Goal: Task Accomplishment & Management: Manage account settings

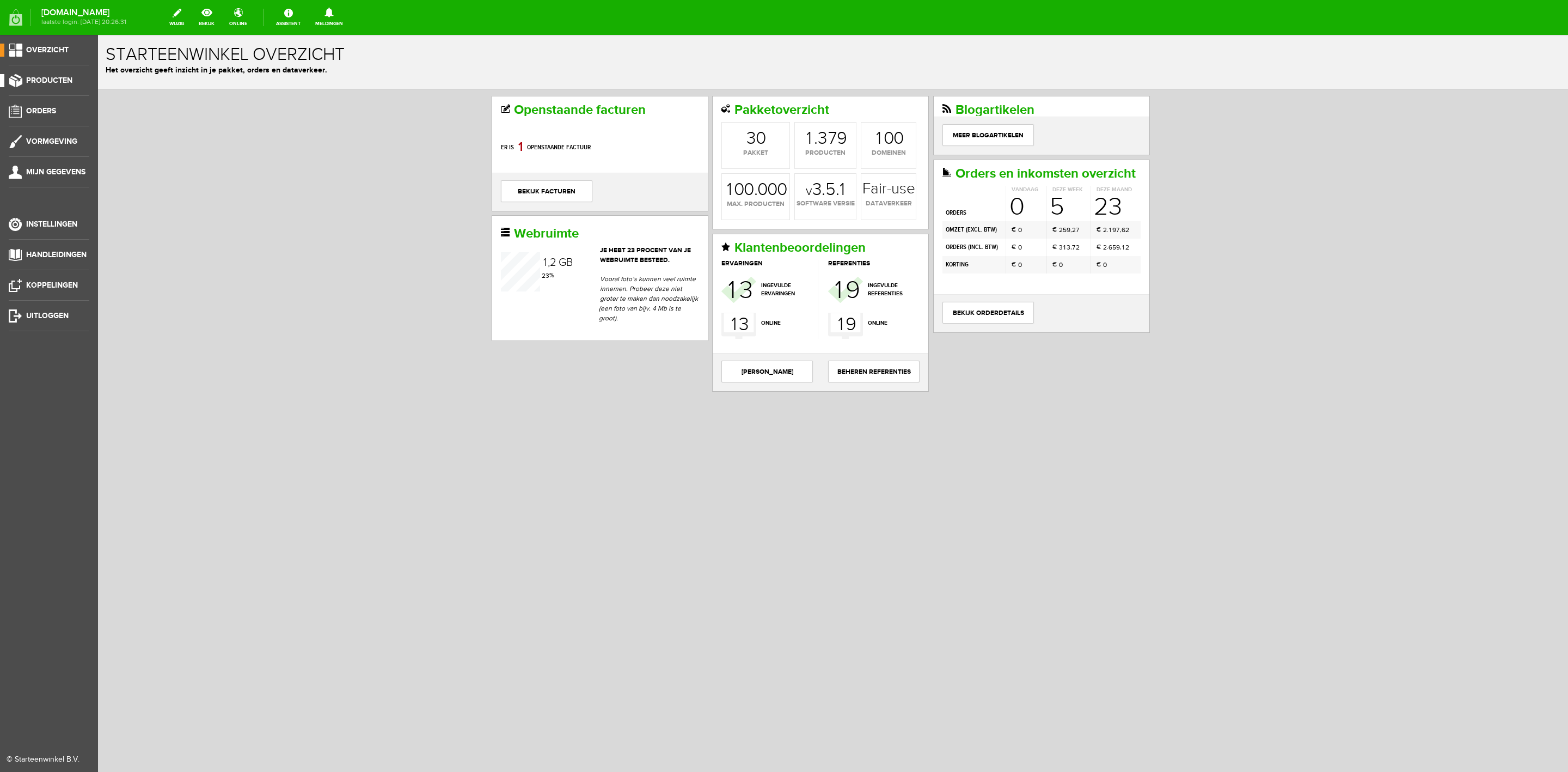
click at [64, 82] on span "Producten" at bounding box center [49, 81] width 46 height 9
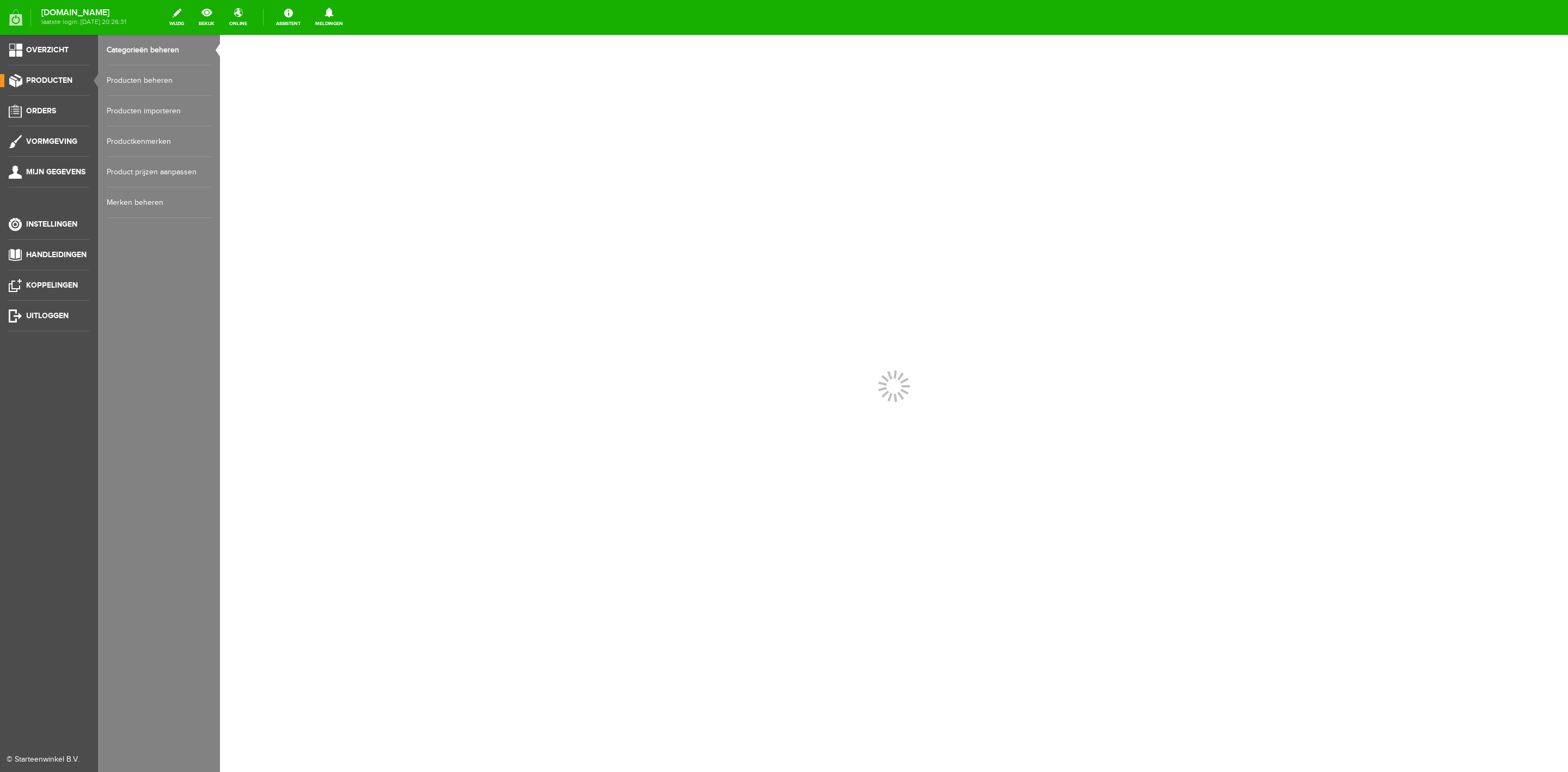
drag, startPoint x: 114, startPoint y: 89, endPoint x: 120, endPoint y: 87, distance: 6.3
click at [117, 89] on link "Producten beheren" at bounding box center [159, 80] width 105 height 30
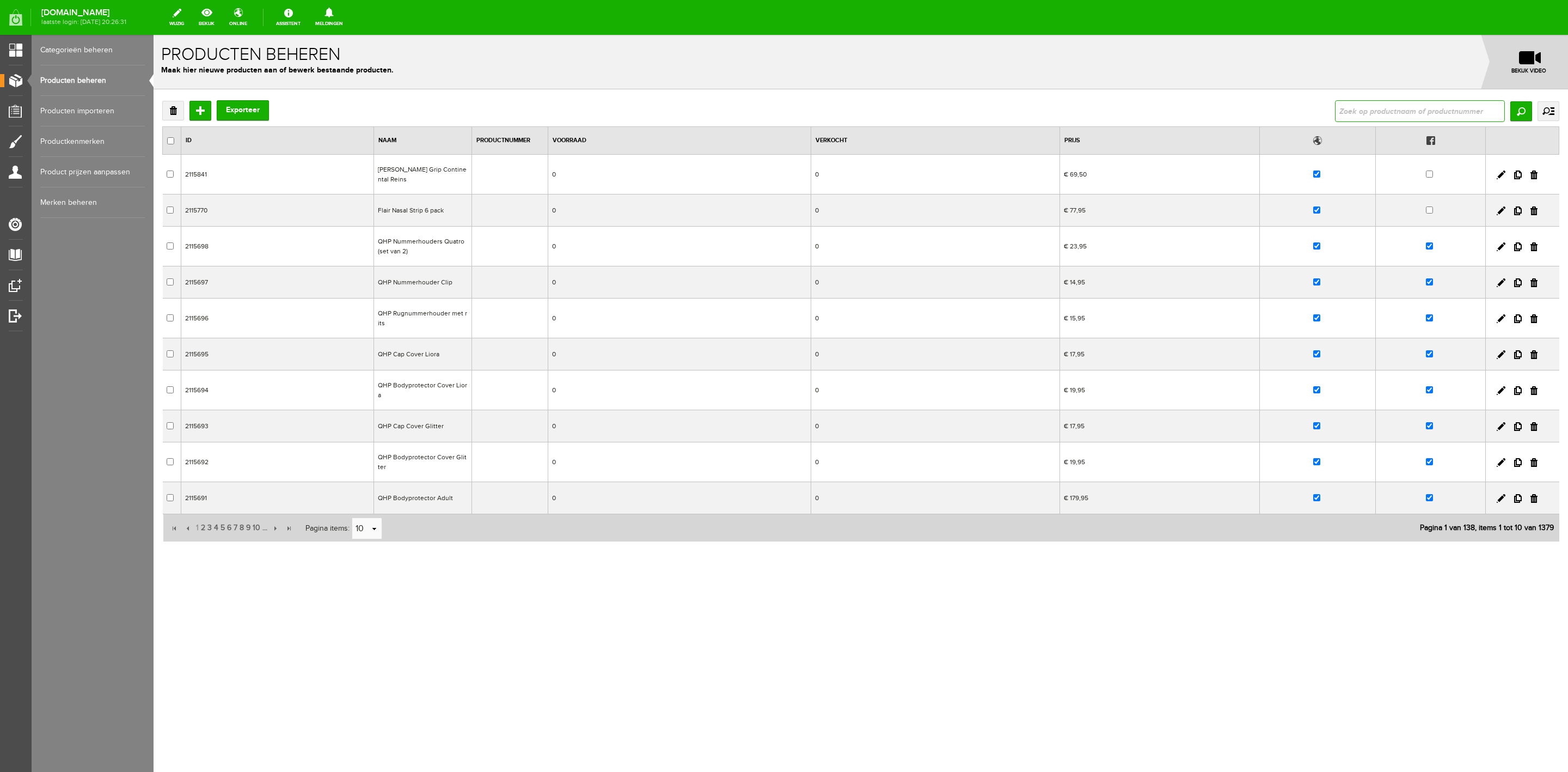
click at [1338, 106] on input "text" at bounding box center [1420, 111] width 170 height 22
type input "[PERSON_NAME]"
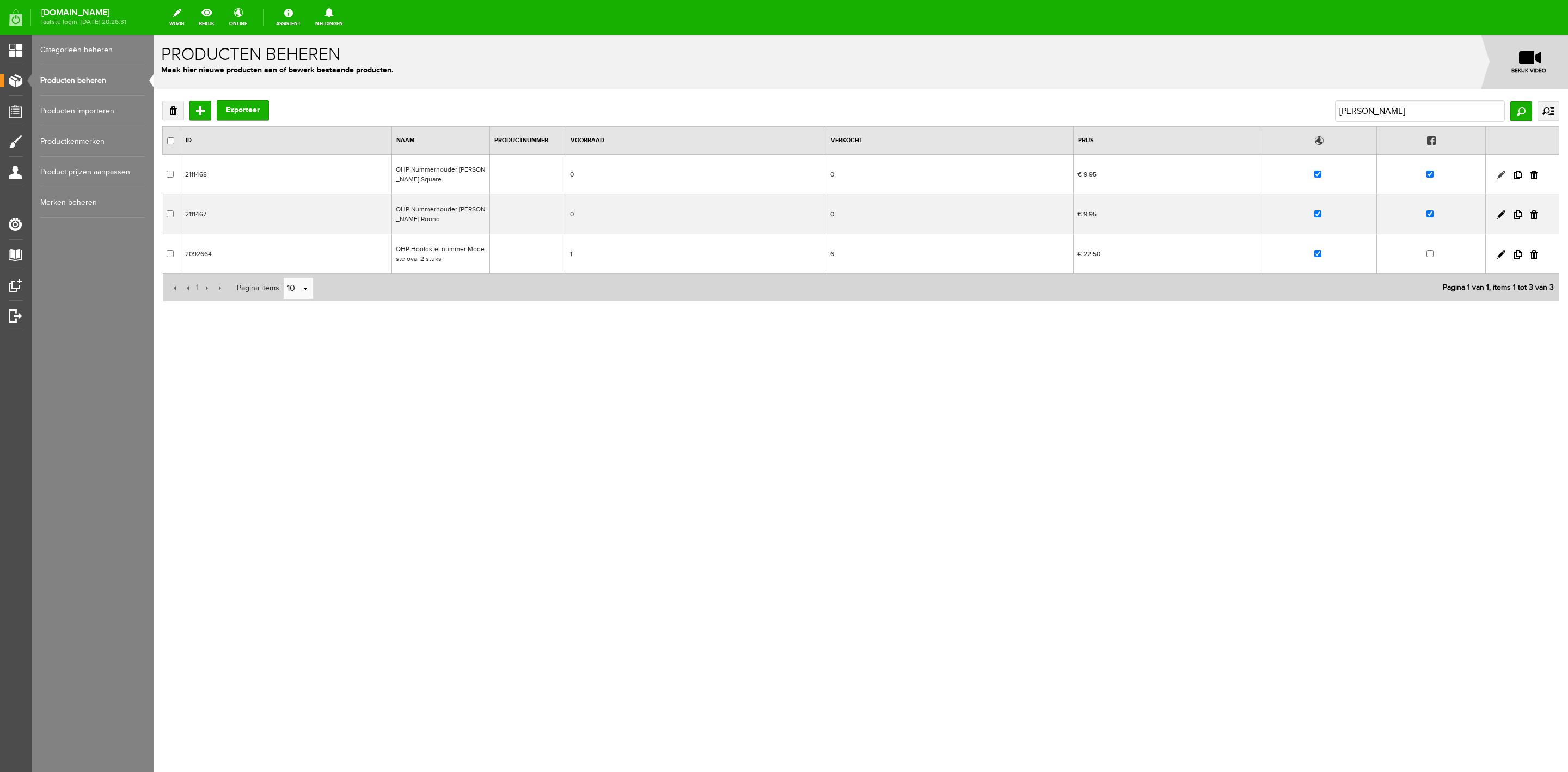
click at [1502, 175] on link at bounding box center [1501, 175] width 9 height 9
checkbox input "true"
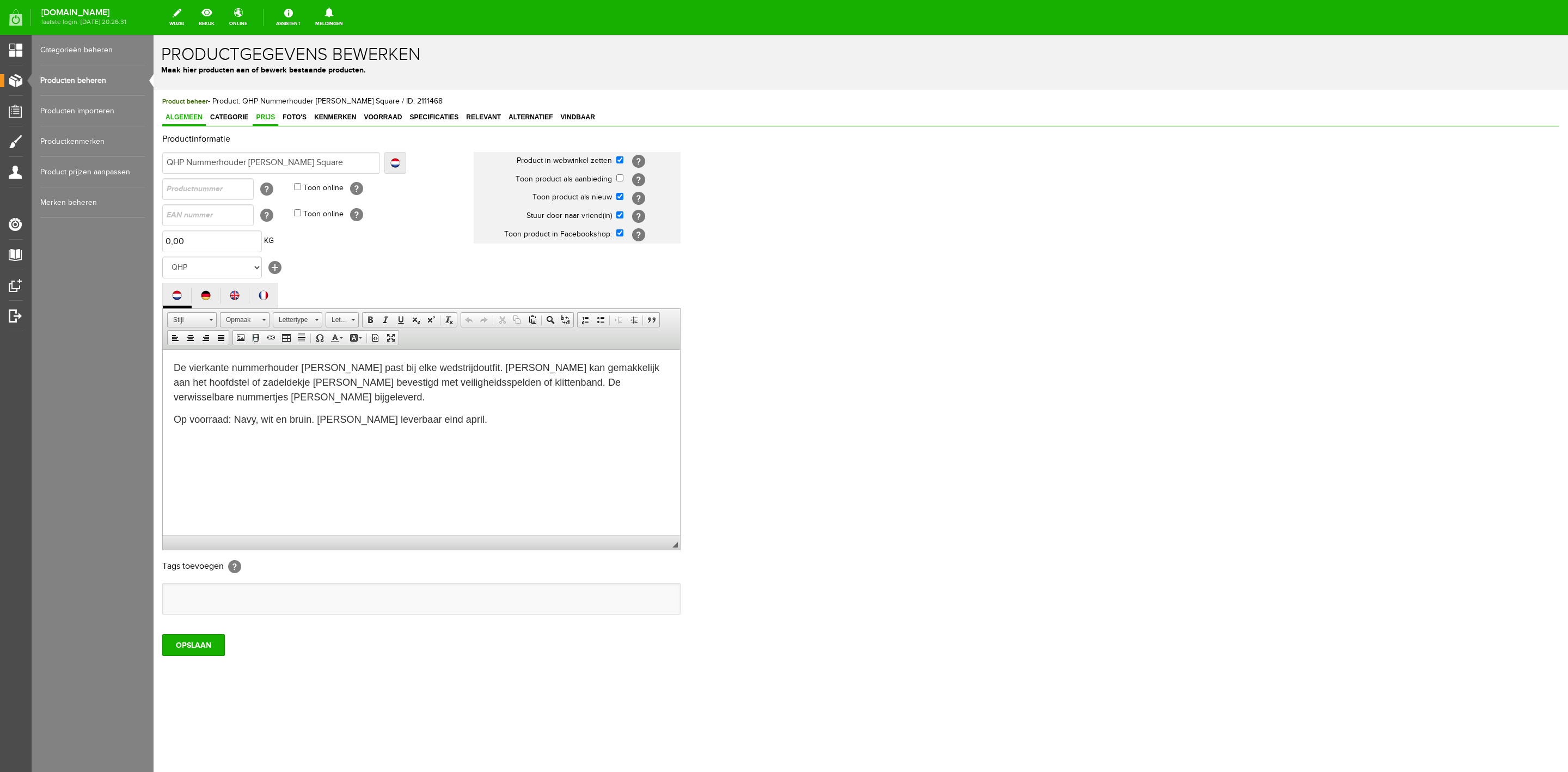
click at [265, 112] on link "Prijs" at bounding box center [265, 118] width 26 height 16
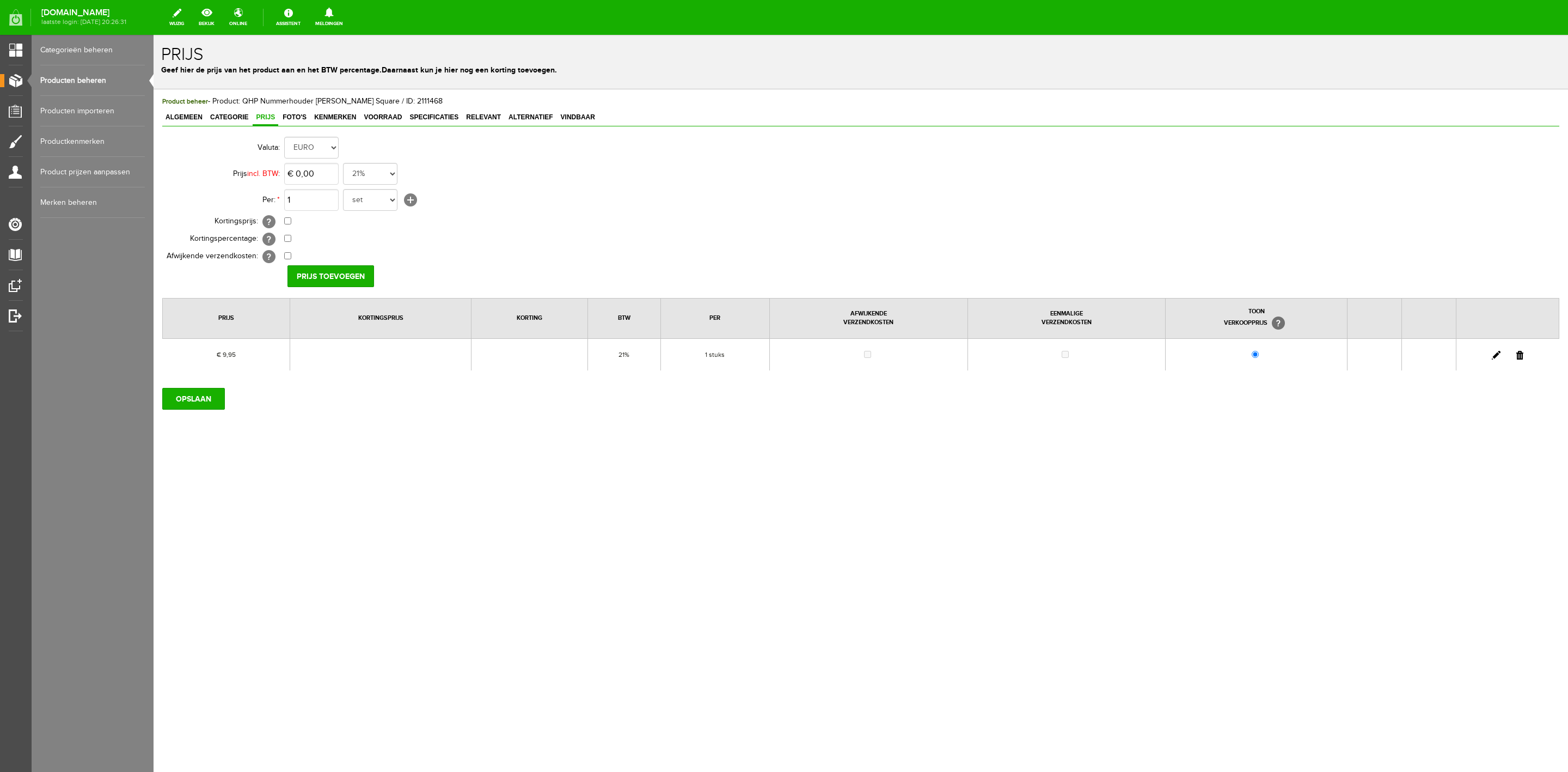
click at [1501, 356] on td at bounding box center [1508, 355] width 103 height 32
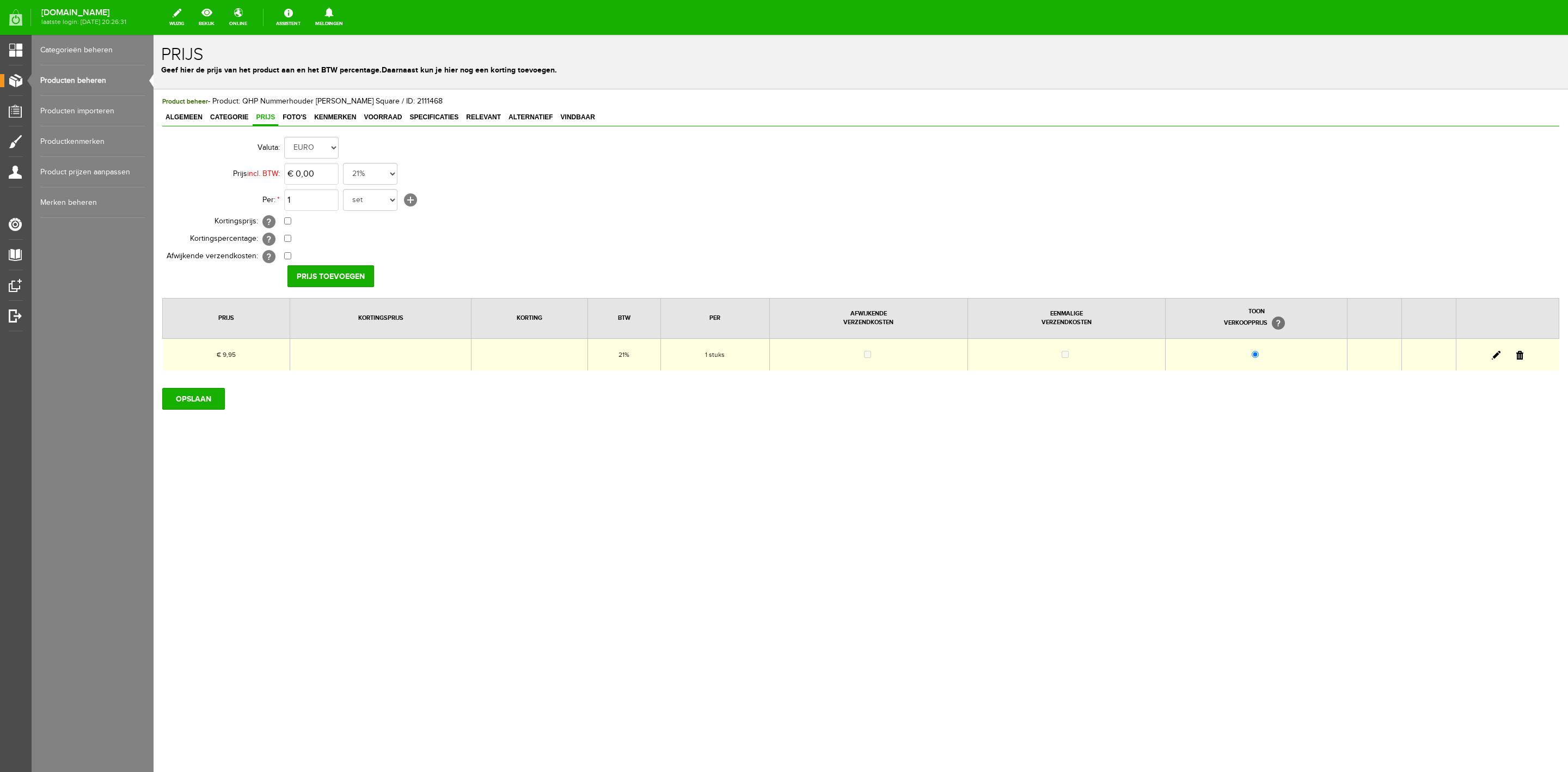
click at [1496, 356] on link at bounding box center [1496, 355] width 9 height 9
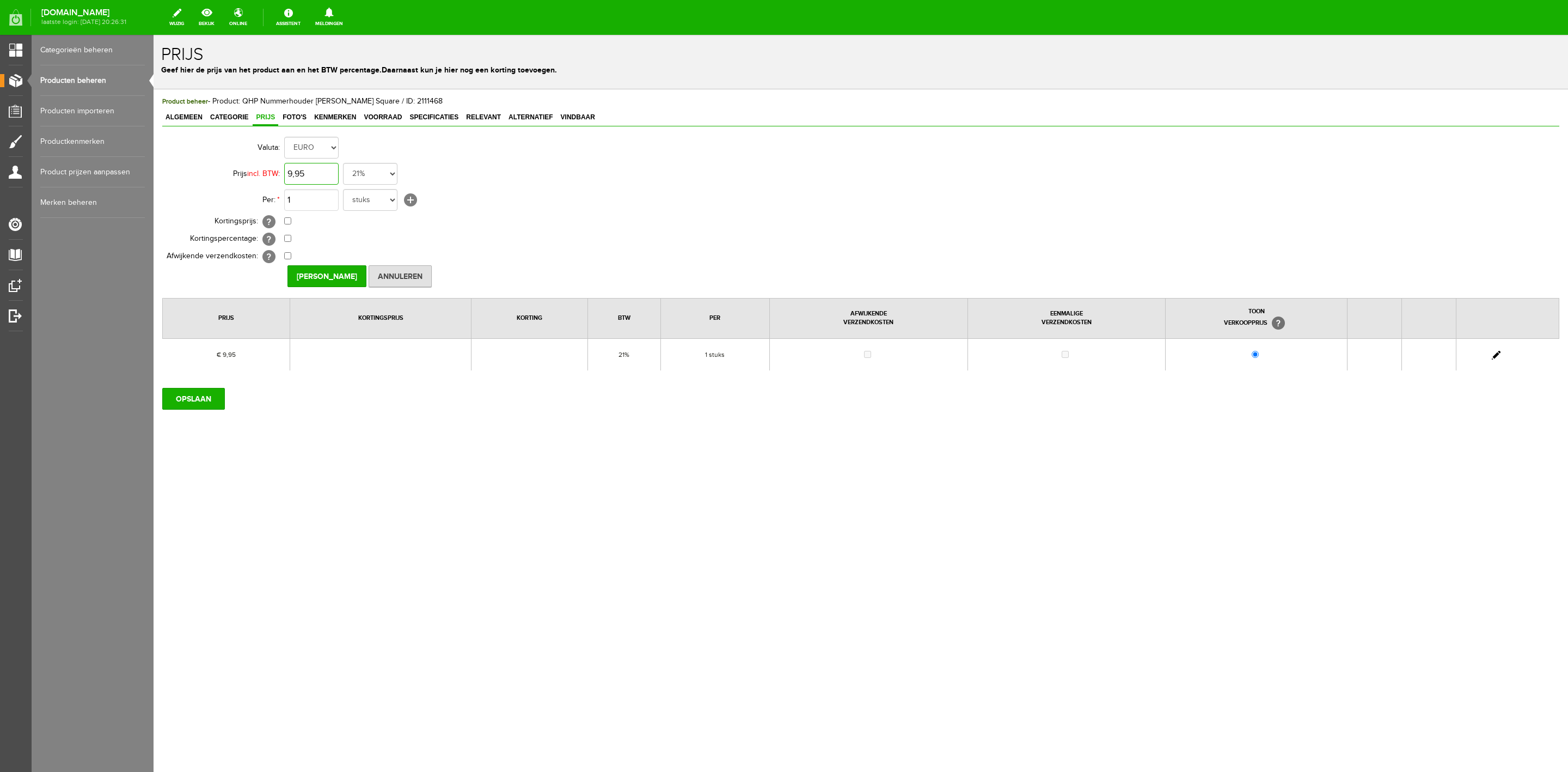
click at [298, 175] on input "9,95" at bounding box center [311, 173] width 54 height 22
type input "€ 11,75"
click at [324, 280] on input "[PERSON_NAME]" at bounding box center [327, 276] width 79 height 22
click at [193, 408] on input "OPSLAAN" at bounding box center [193, 398] width 62 height 22
click at [229, 120] on span "Categorie" at bounding box center [229, 117] width 44 height 7
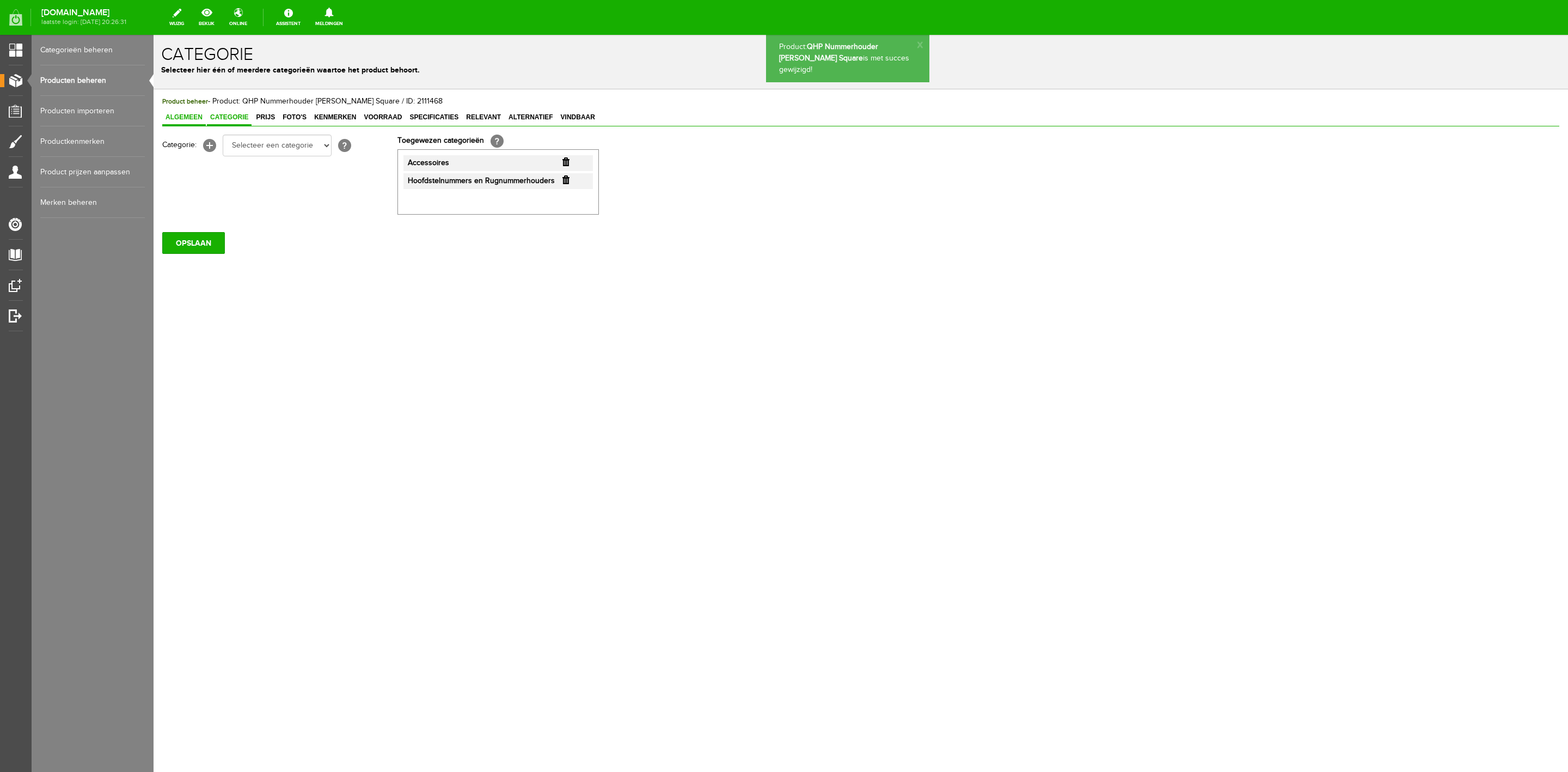
click at [193, 123] on link "Algemeen" at bounding box center [184, 118] width 44 height 16
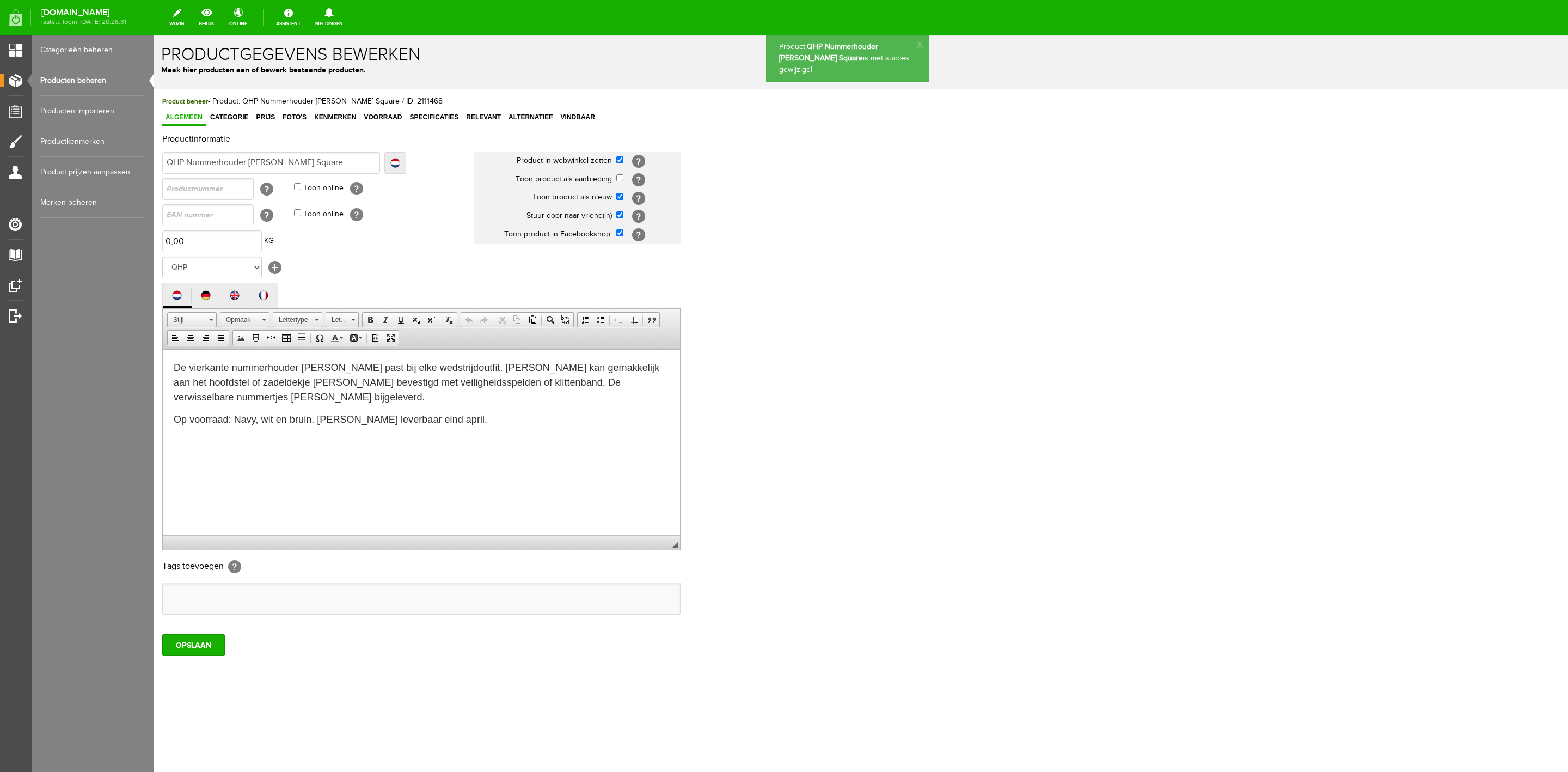
click at [206, 633] on div "OPSLAAN" at bounding box center [861, 640] width 1397 height 30
click at [263, 408] on body "De vierkante nummerhouder [PERSON_NAME] past bij elke wedstrijdoutfit. [PERSON_…" at bounding box center [422, 393] width 496 height 67
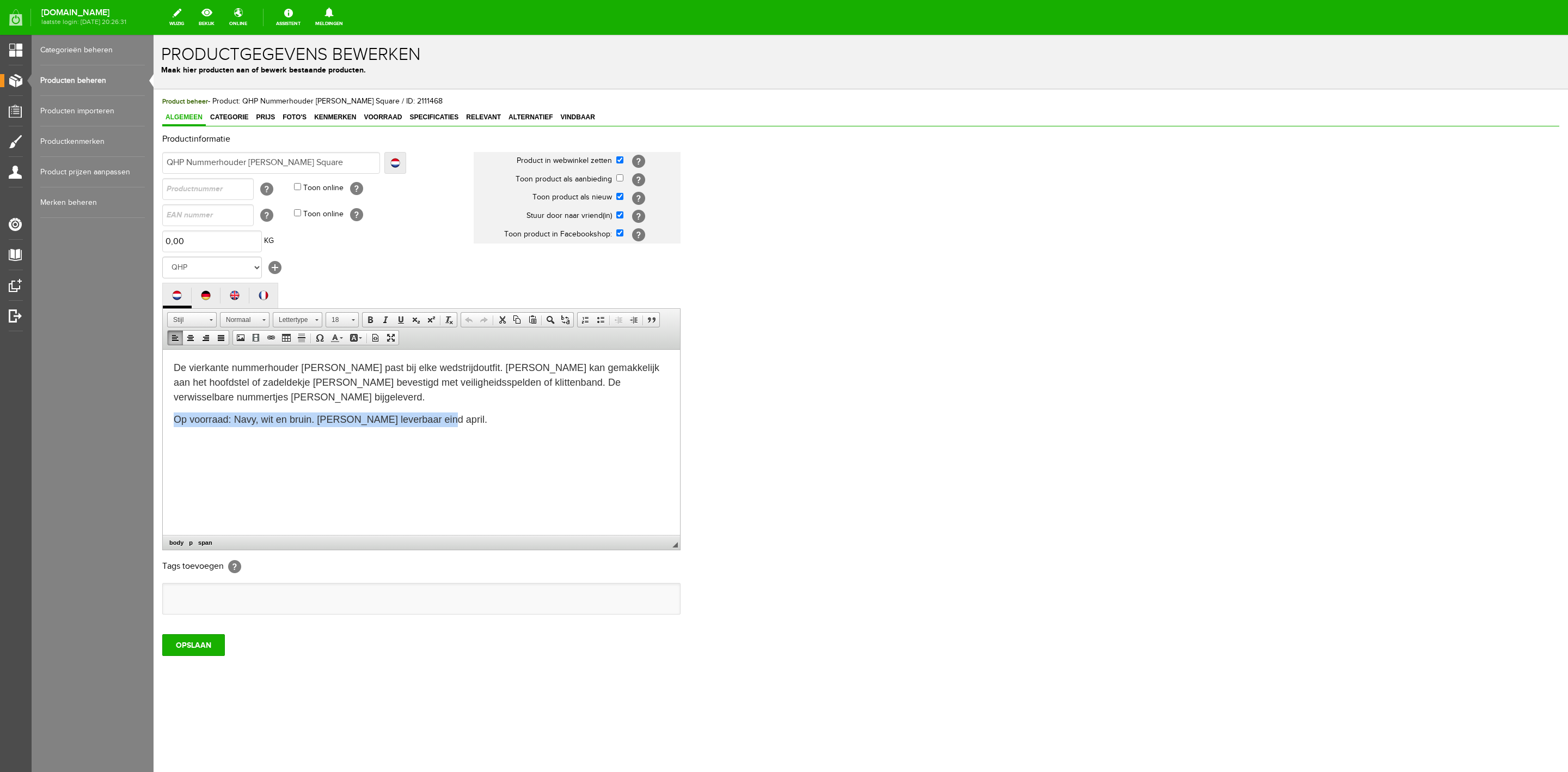
drag, startPoint x: 263, startPoint y: 408, endPoint x: 267, endPoint y: 403, distance: 6.4
click at [265, 404] on body "De vierkante nummerhouder [PERSON_NAME] past bij elke wedstrijdoutfit. [PERSON_…" at bounding box center [422, 393] width 496 height 67
click at [193, 647] on input "OPSLAAN" at bounding box center [193, 645] width 62 height 22
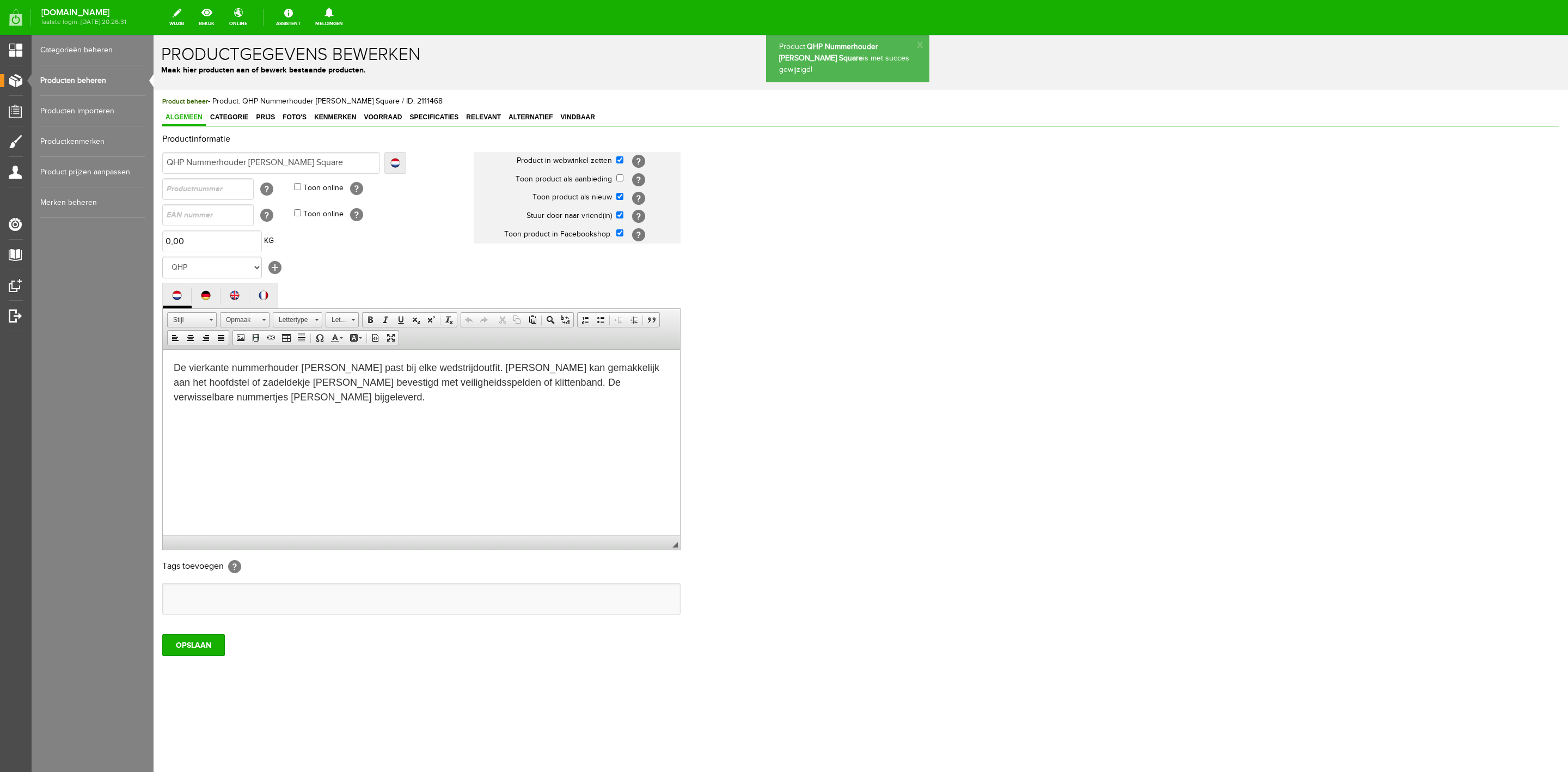
click at [100, 77] on link "Producten beheren" at bounding box center [93, 80] width 105 height 30
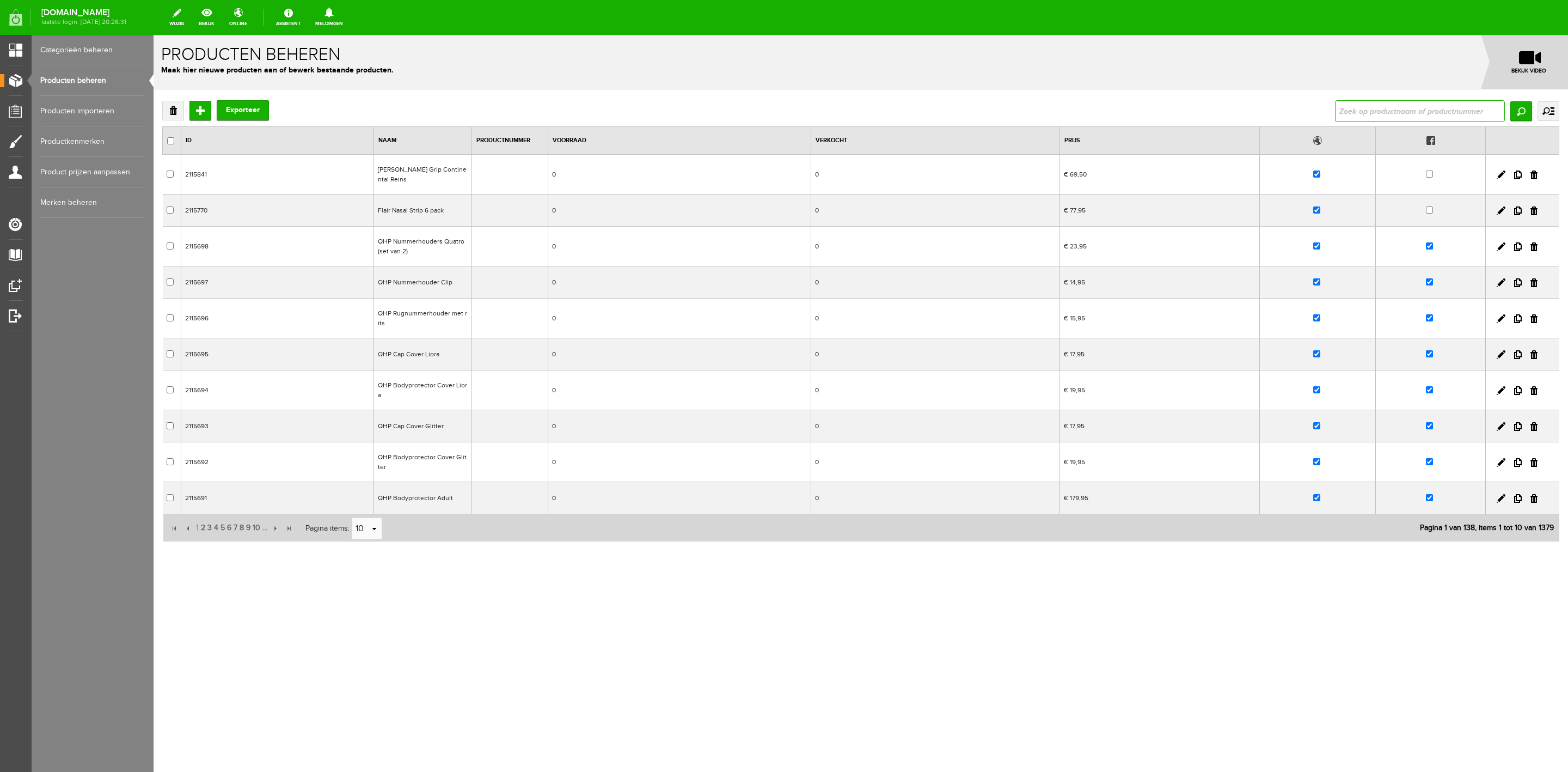
click at [1375, 117] on input "text" at bounding box center [1420, 111] width 170 height 22
type input "[PERSON_NAME]"
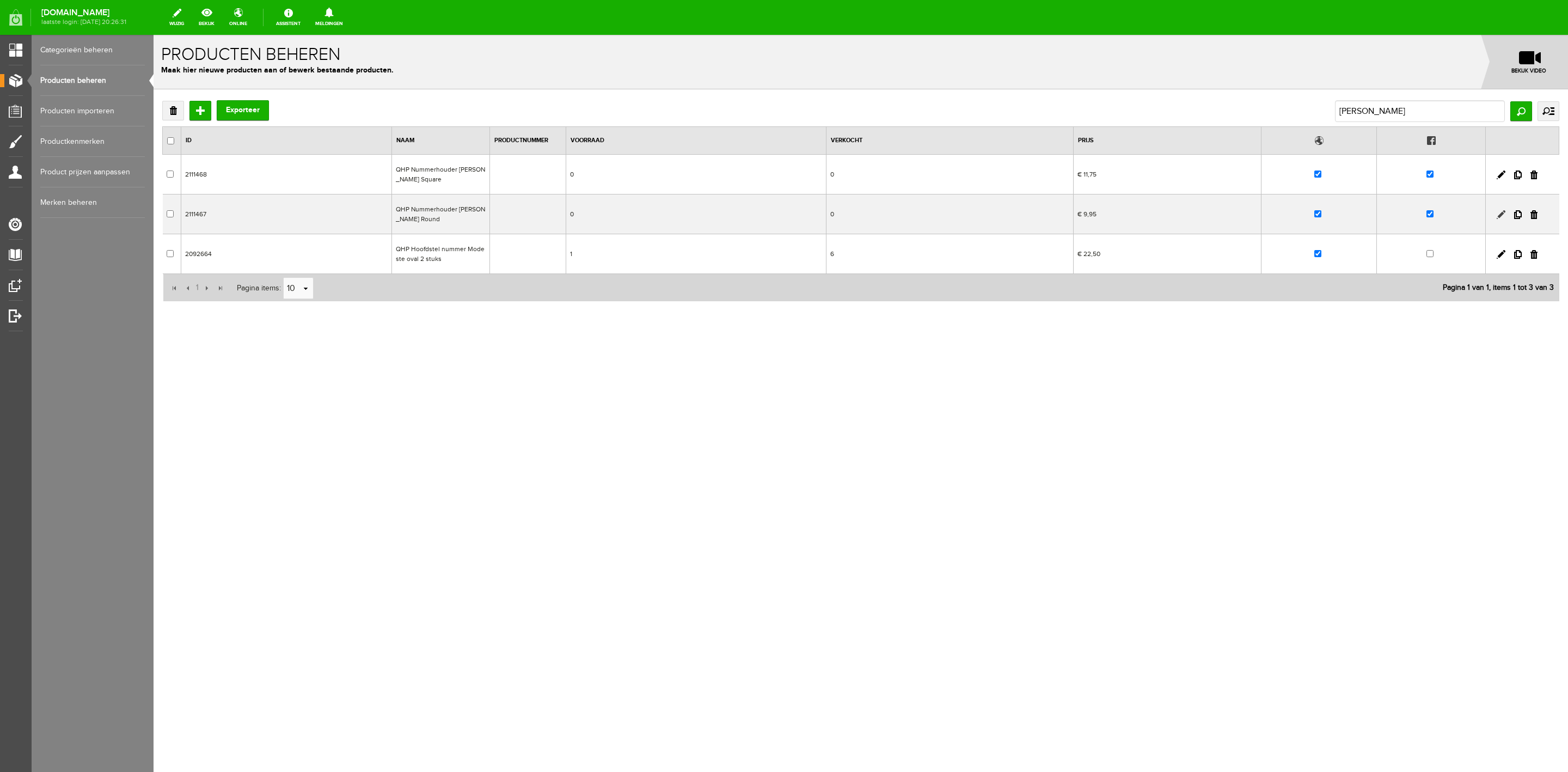
click at [1502, 213] on link at bounding box center [1501, 214] width 9 height 9
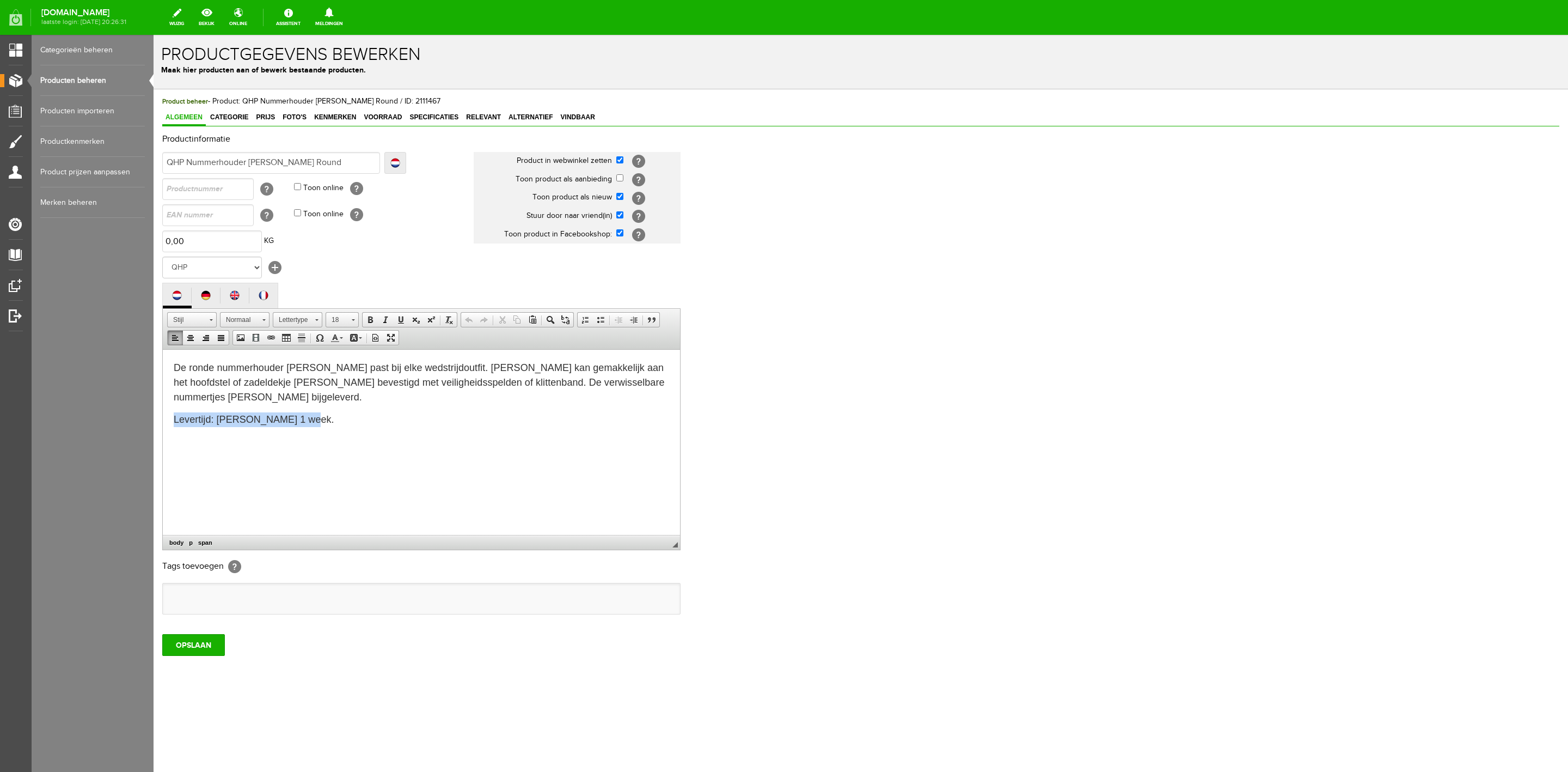
drag, startPoint x: 312, startPoint y: 425, endPoint x: 150, endPoint y: 431, distance: 162.1
click at [163, 431] on html "De ronde nummerhouder [PERSON_NAME] past bij elke wedstrijdoutfit. [PERSON_NAME…" at bounding box center [421, 393] width 517 height 88
click at [197, 650] on input "OPSLAAN" at bounding box center [193, 645] width 62 height 22
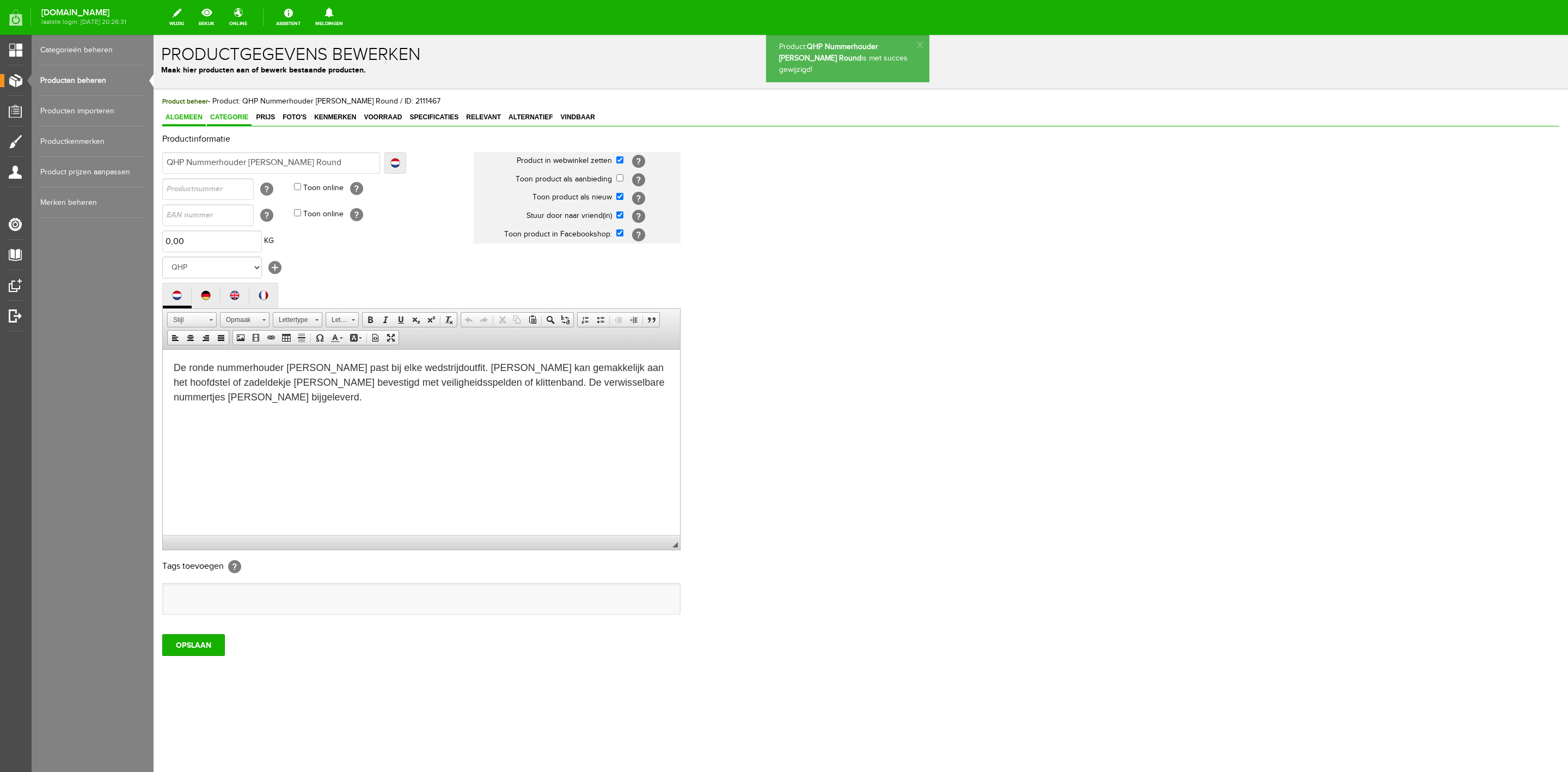
click at [230, 118] on span "Categorie" at bounding box center [229, 117] width 44 height 7
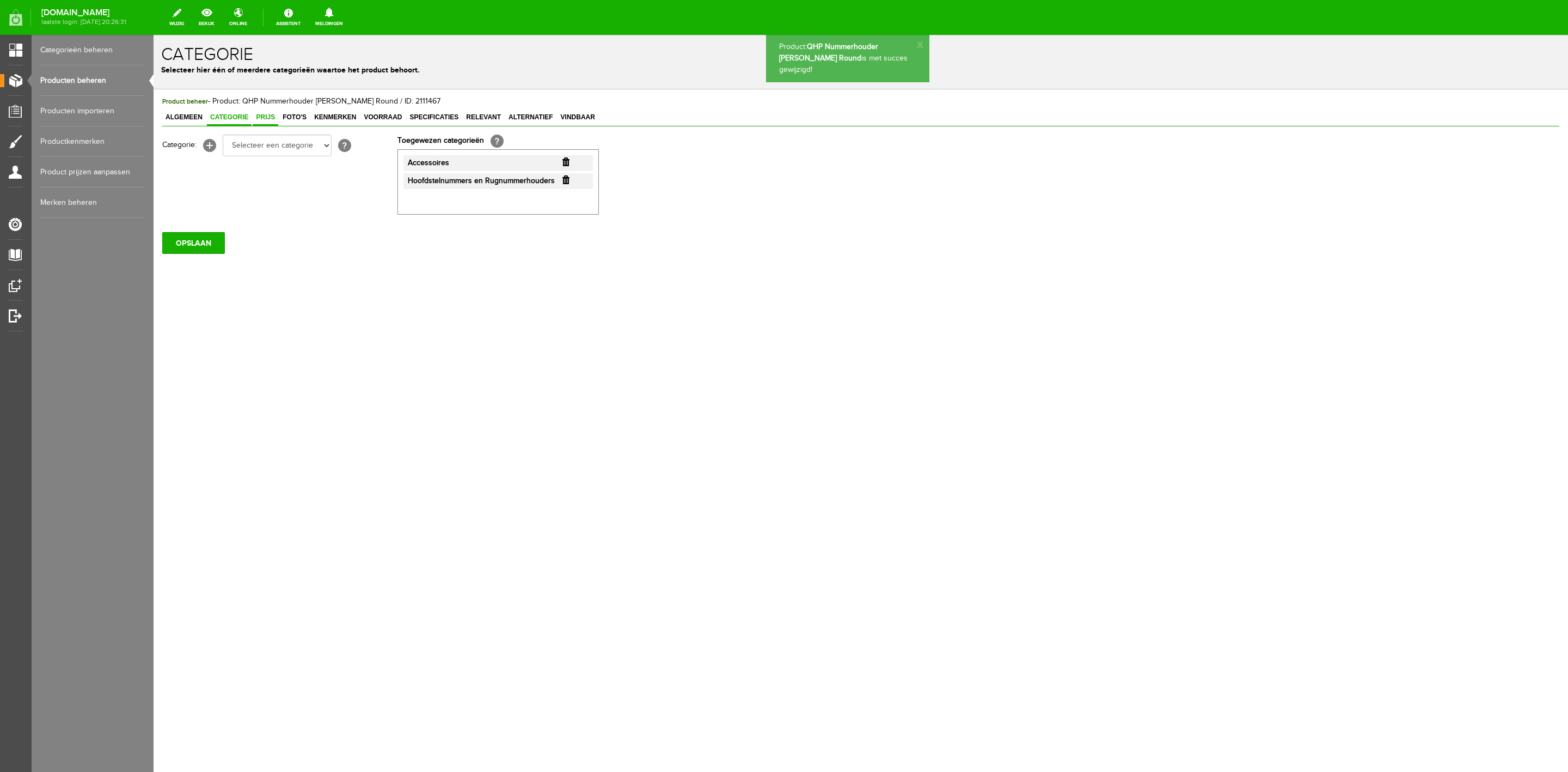
click at [265, 116] on span "Prijs" at bounding box center [265, 117] width 26 height 7
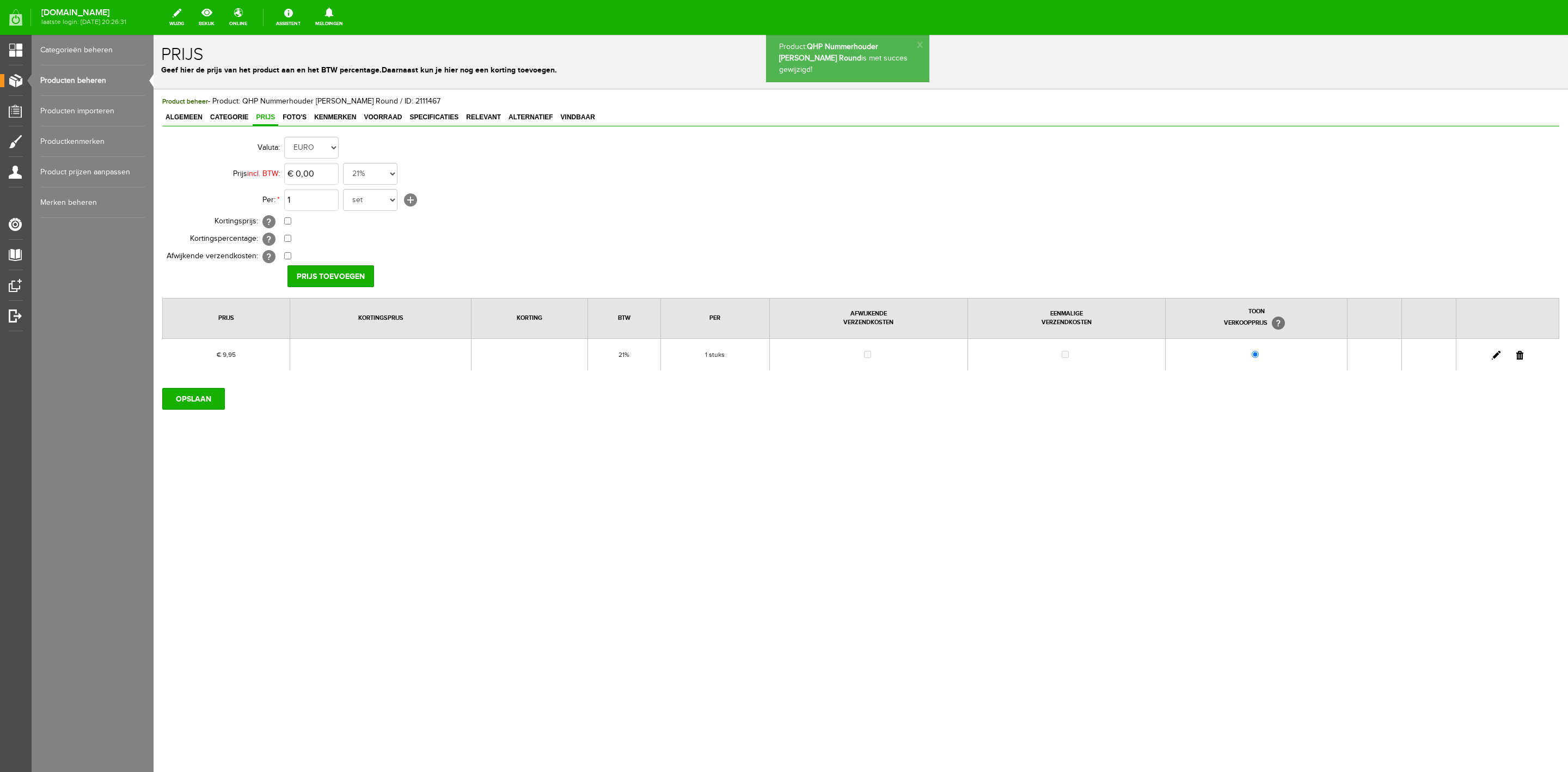
click at [1497, 356] on link at bounding box center [1496, 355] width 9 height 9
click at [304, 171] on input "9,95" at bounding box center [311, 173] width 54 height 22
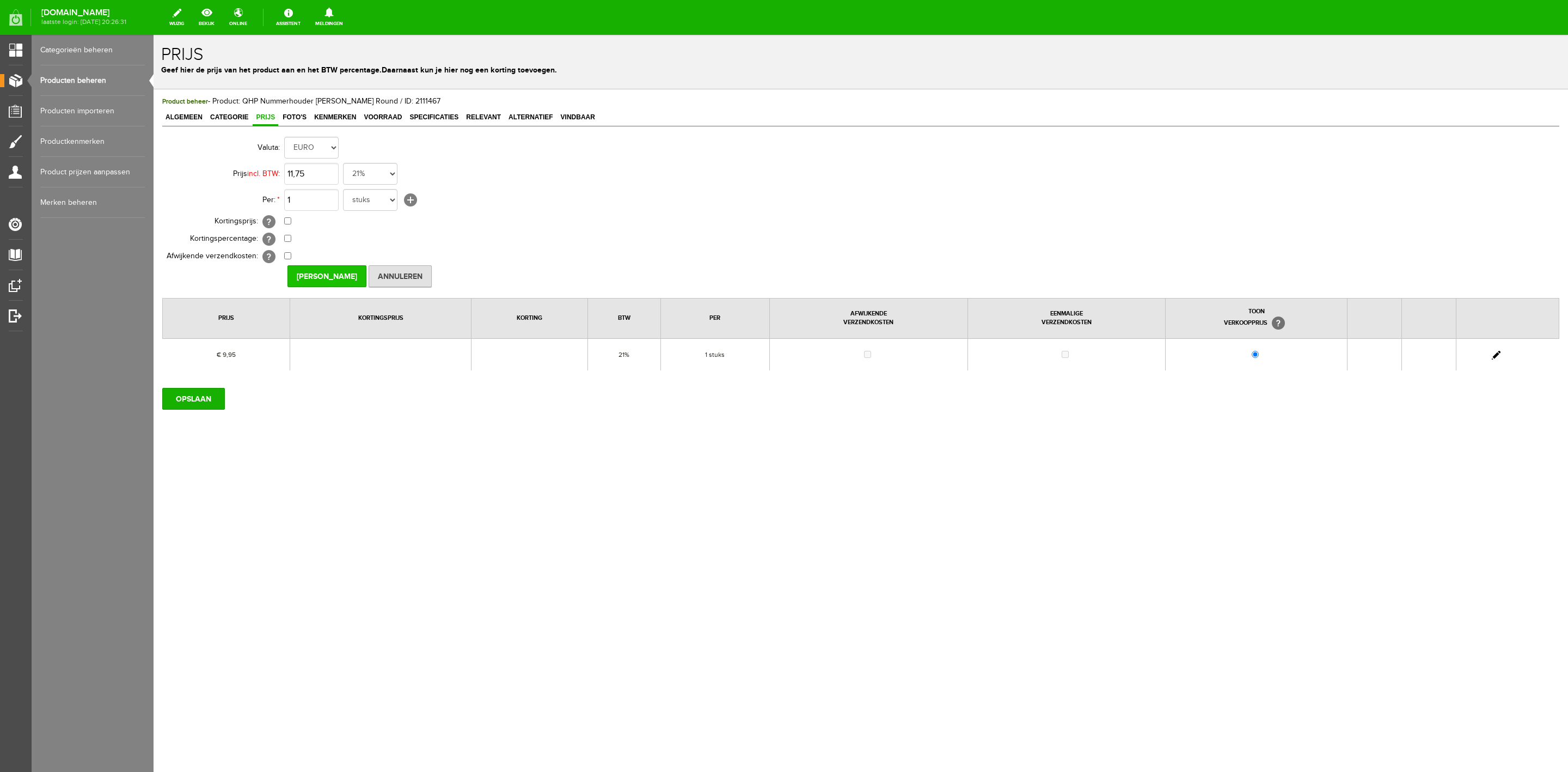
type input "€ 11,75"
click at [315, 273] on input "[PERSON_NAME]" at bounding box center [327, 276] width 79 height 22
click at [195, 405] on input "OPSLAAN" at bounding box center [193, 398] width 62 height 22
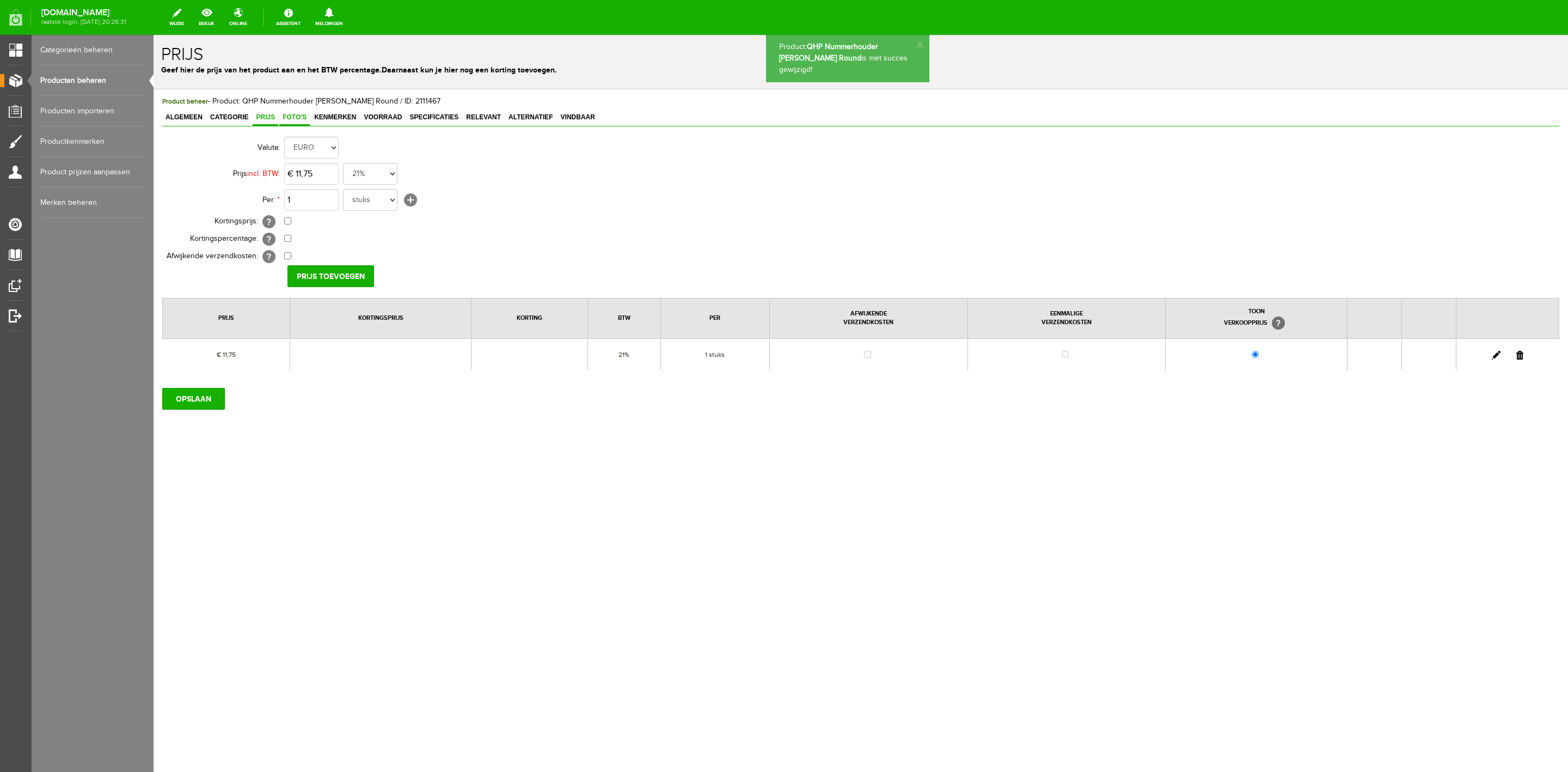
click at [291, 120] on span "Foto's" at bounding box center [294, 117] width 30 height 7
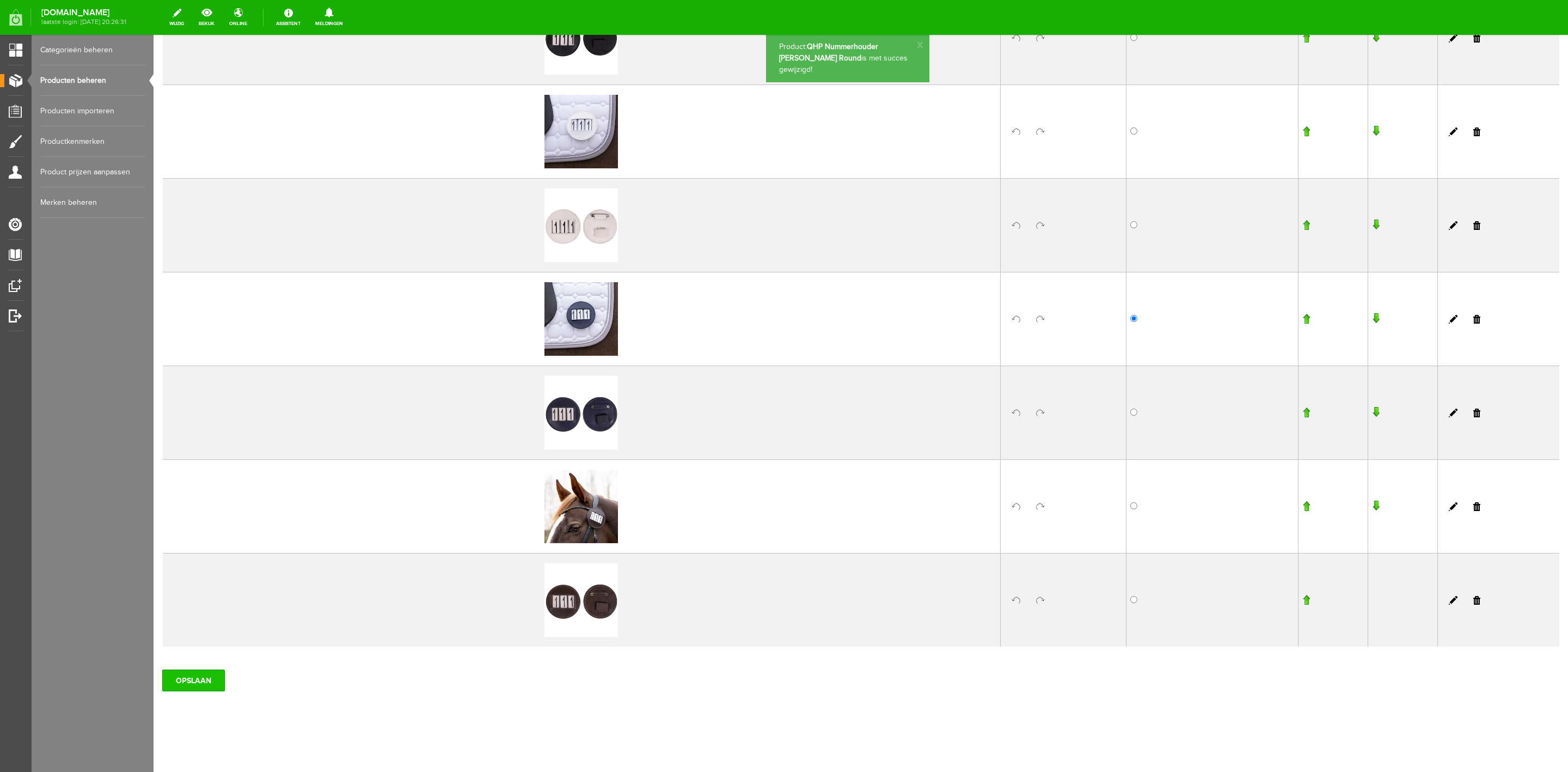
click at [214, 685] on input "OPSLAAN" at bounding box center [193, 681] width 62 height 22
click at [77, 76] on link "Producten beheren" at bounding box center [93, 80] width 105 height 30
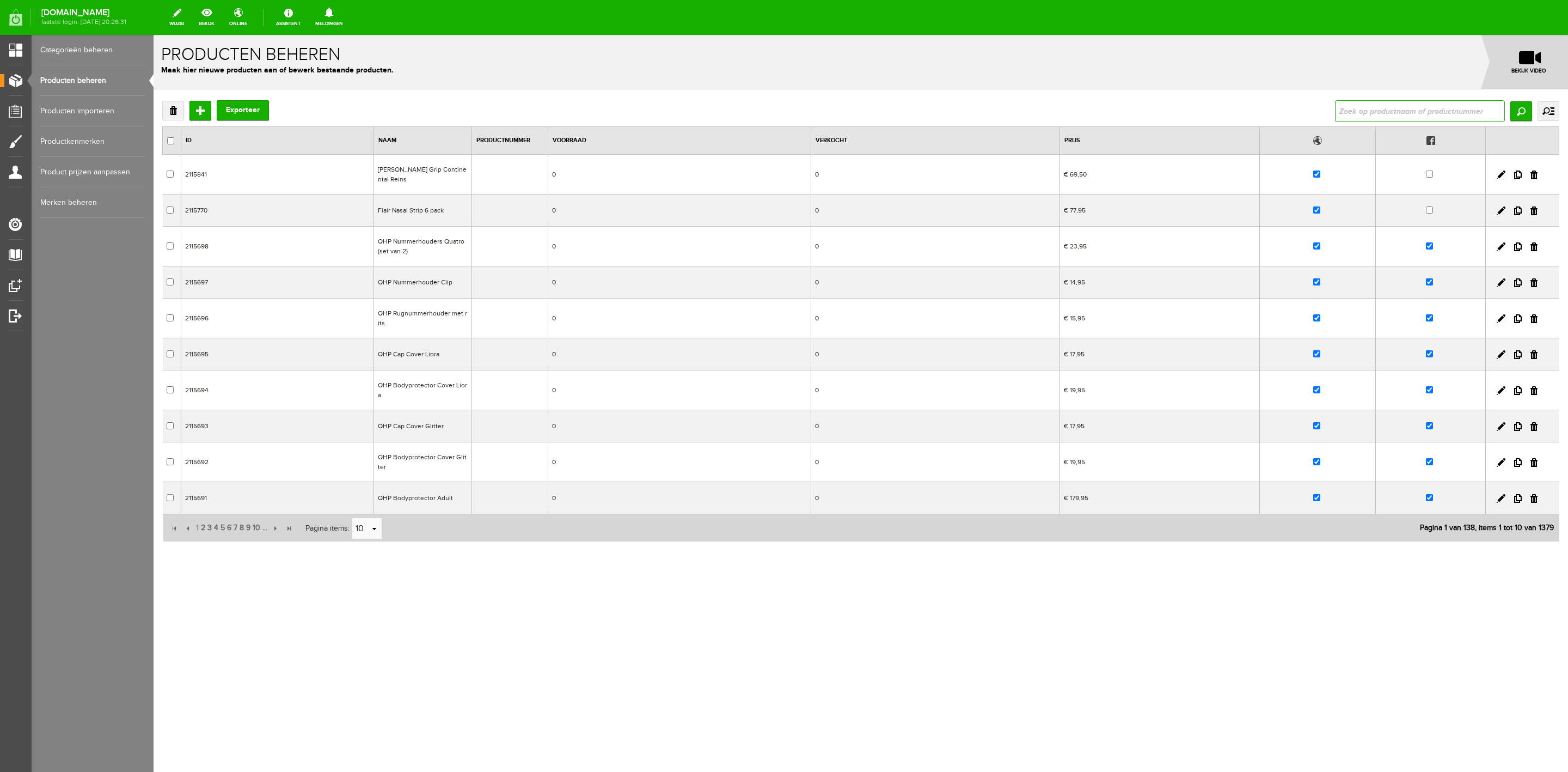
click at [1452, 112] on input "text" at bounding box center [1420, 111] width 170 height 22
type input "[PERSON_NAME]"
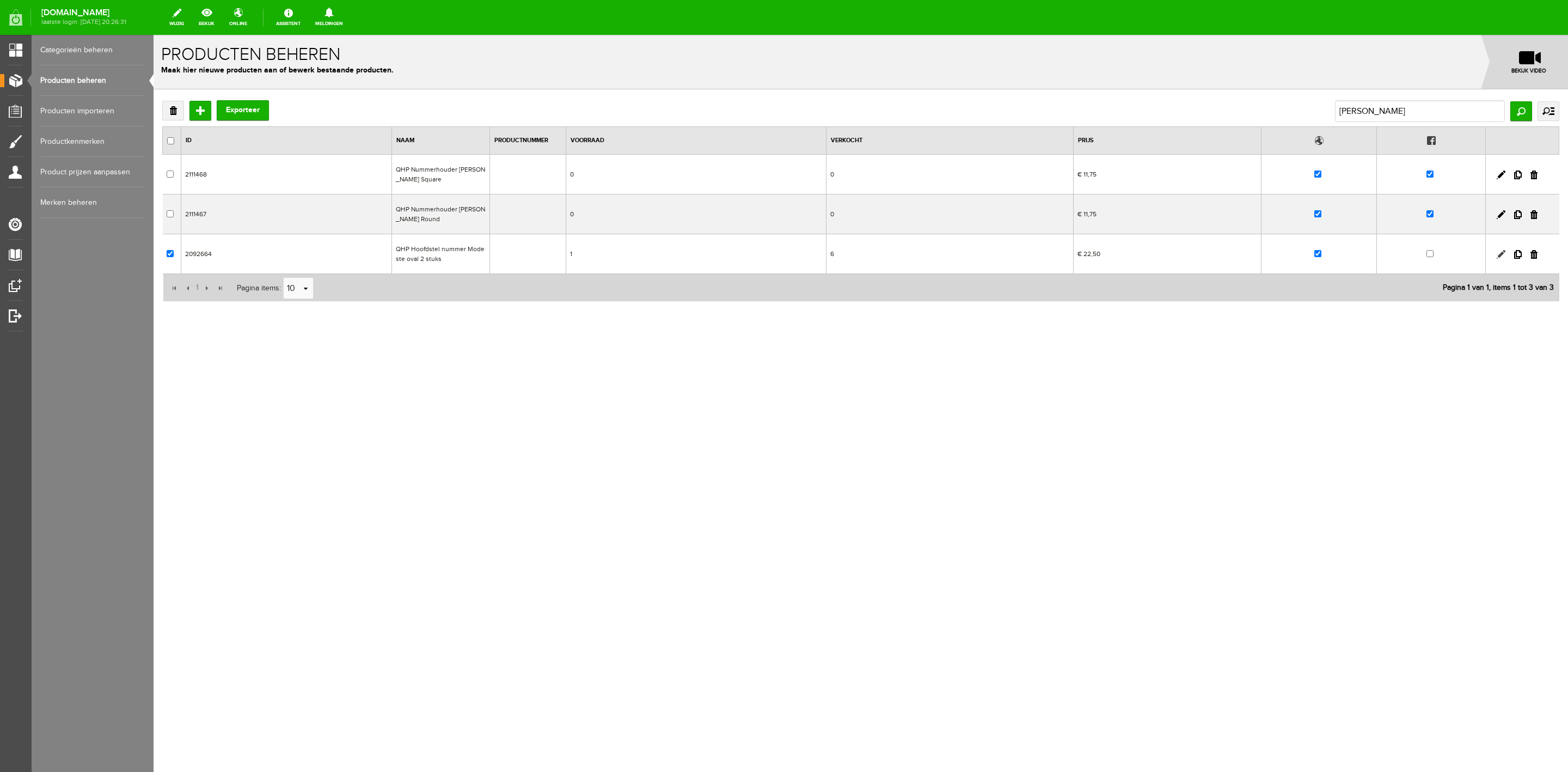
click at [1498, 254] on link at bounding box center [1501, 254] width 9 height 9
checkbox input "true"
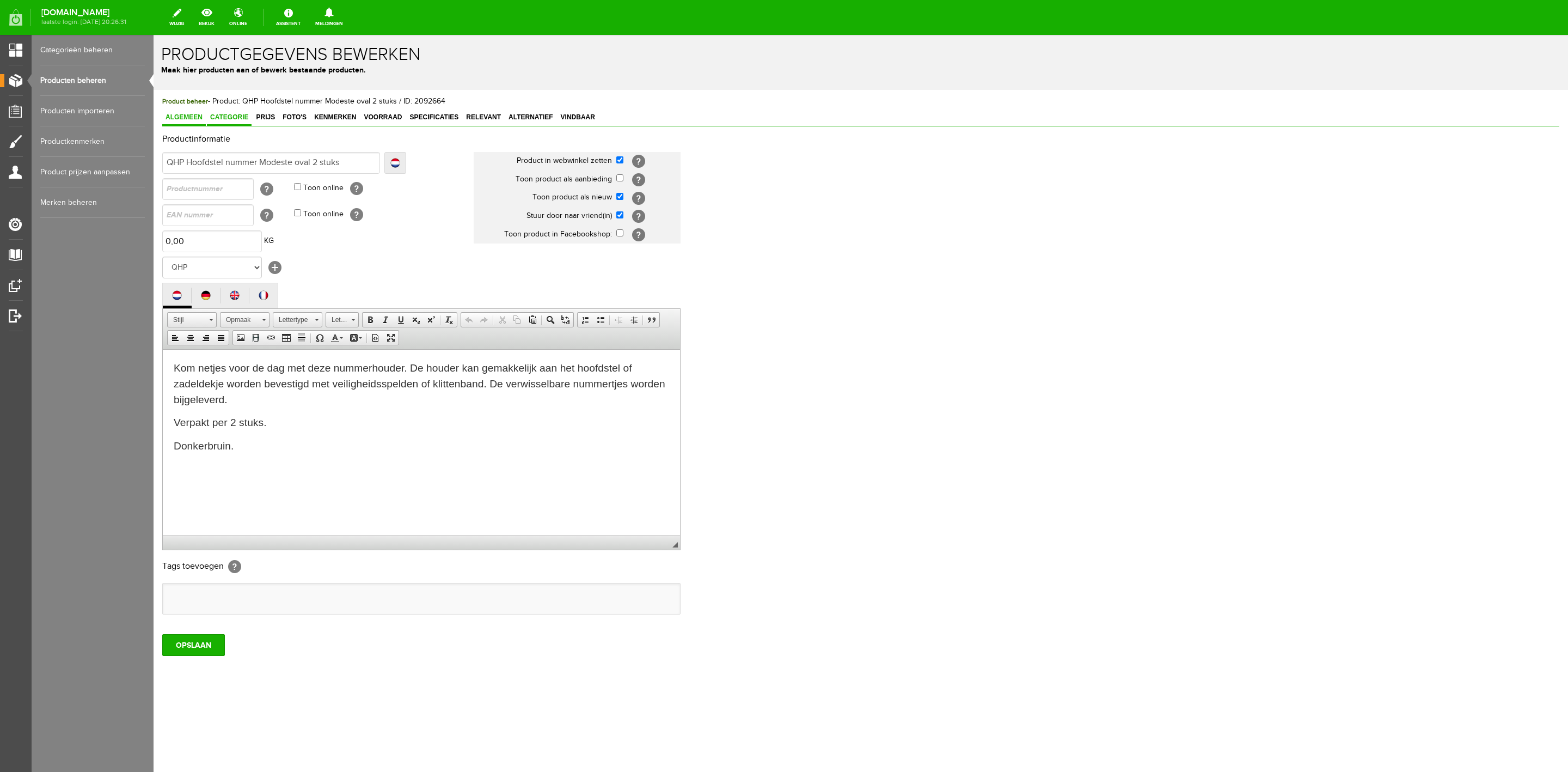
click at [227, 118] on span "Categorie" at bounding box center [229, 117] width 44 height 7
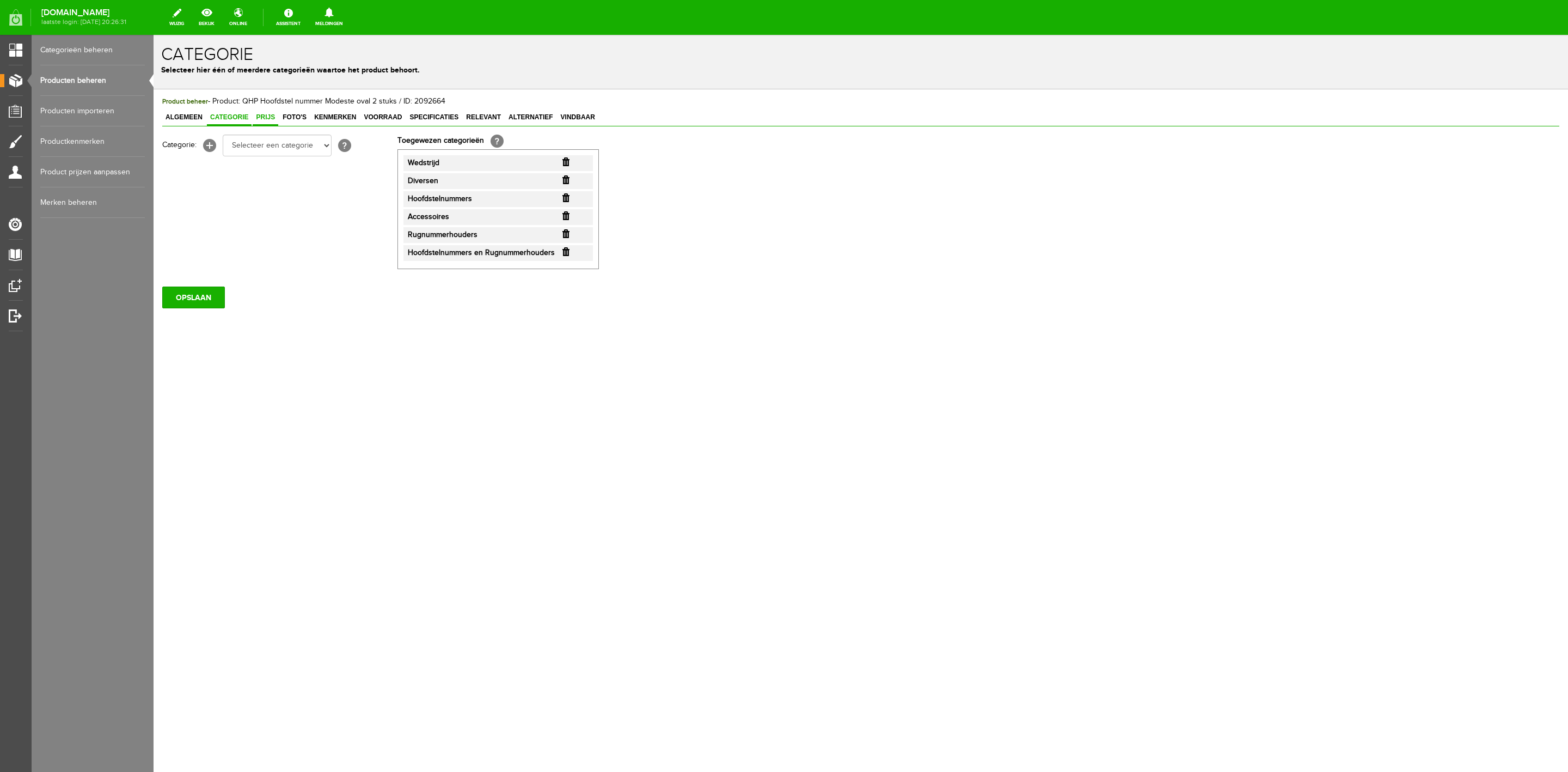
click at [252, 112] on link "Prijs" at bounding box center [265, 118] width 26 height 16
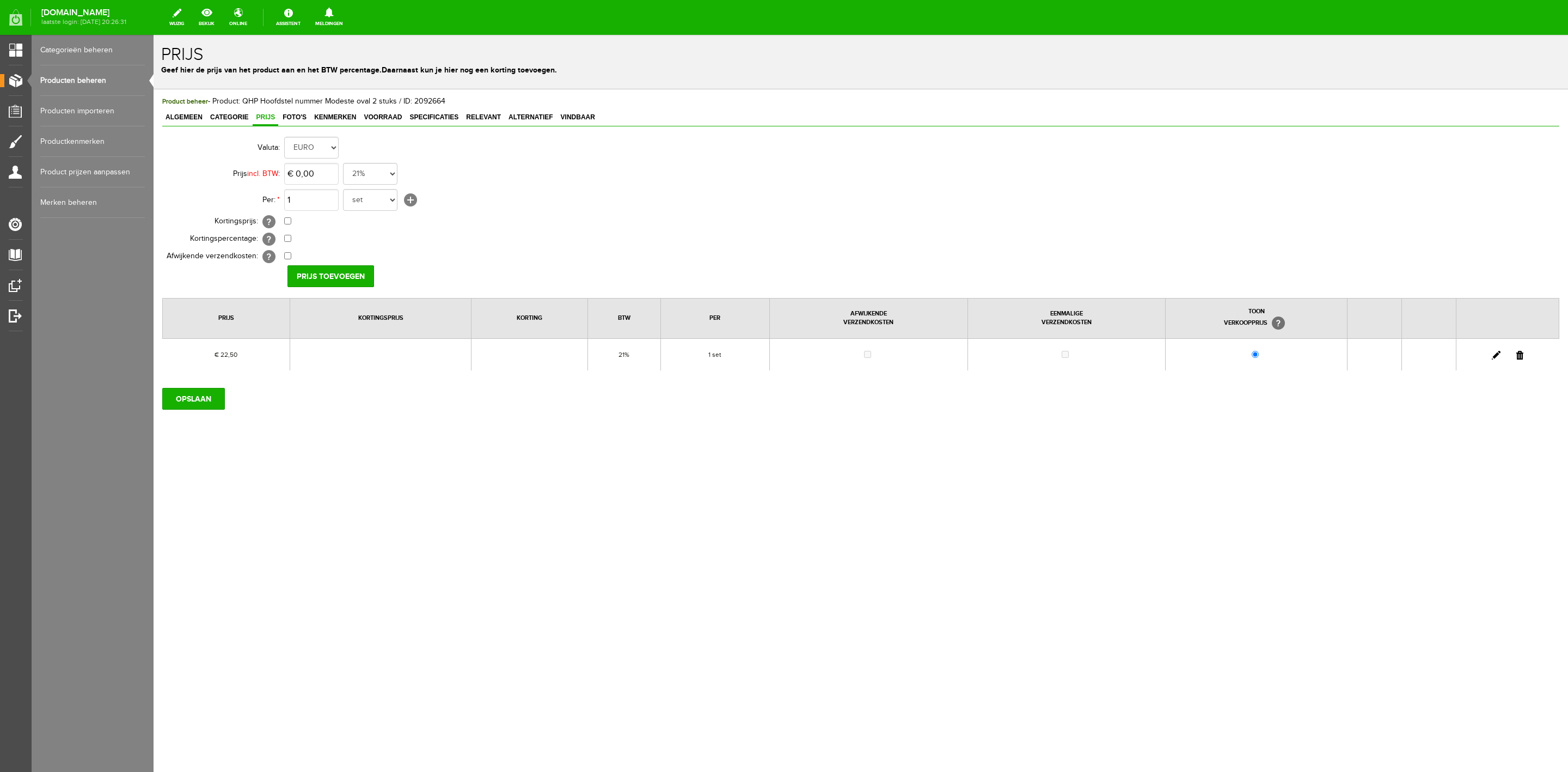
click at [1497, 352] on link at bounding box center [1496, 355] width 9 height 9
click at [328, 171] on input "22,5" at bounding box center [311, 173] width 54 height 22
type input "€ 19,75"
click at [317, 282] on input "[PERSON_NAME]" at bounding box center [327, 276] width 79 height 22
click at [171, 396] on input "OPSLAAN" at bounding box center [193, 398] width 62 height 22
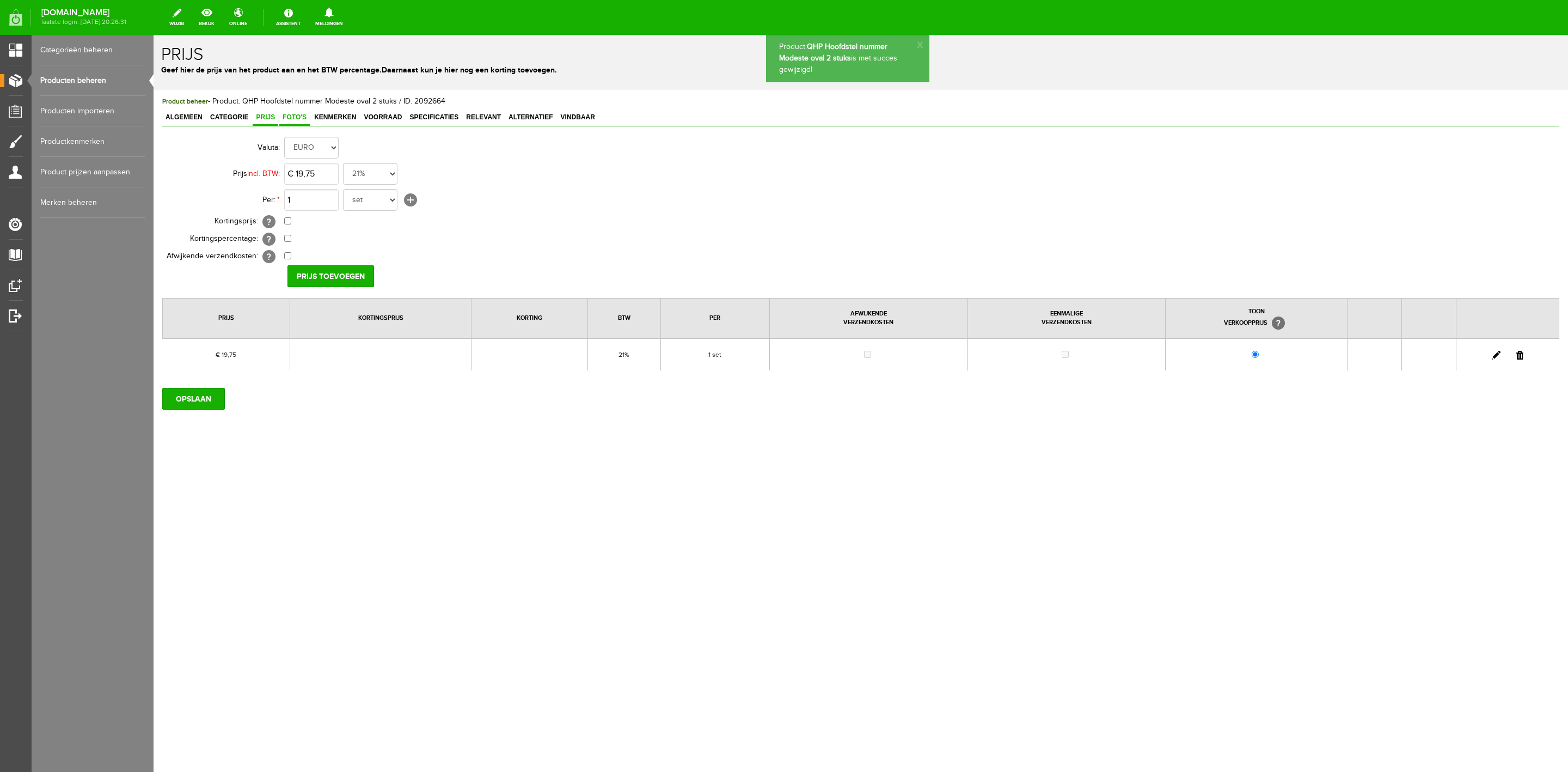
click at [291, 118] on span "Foto's" at bounding box center [294, 117] width 30 height 7
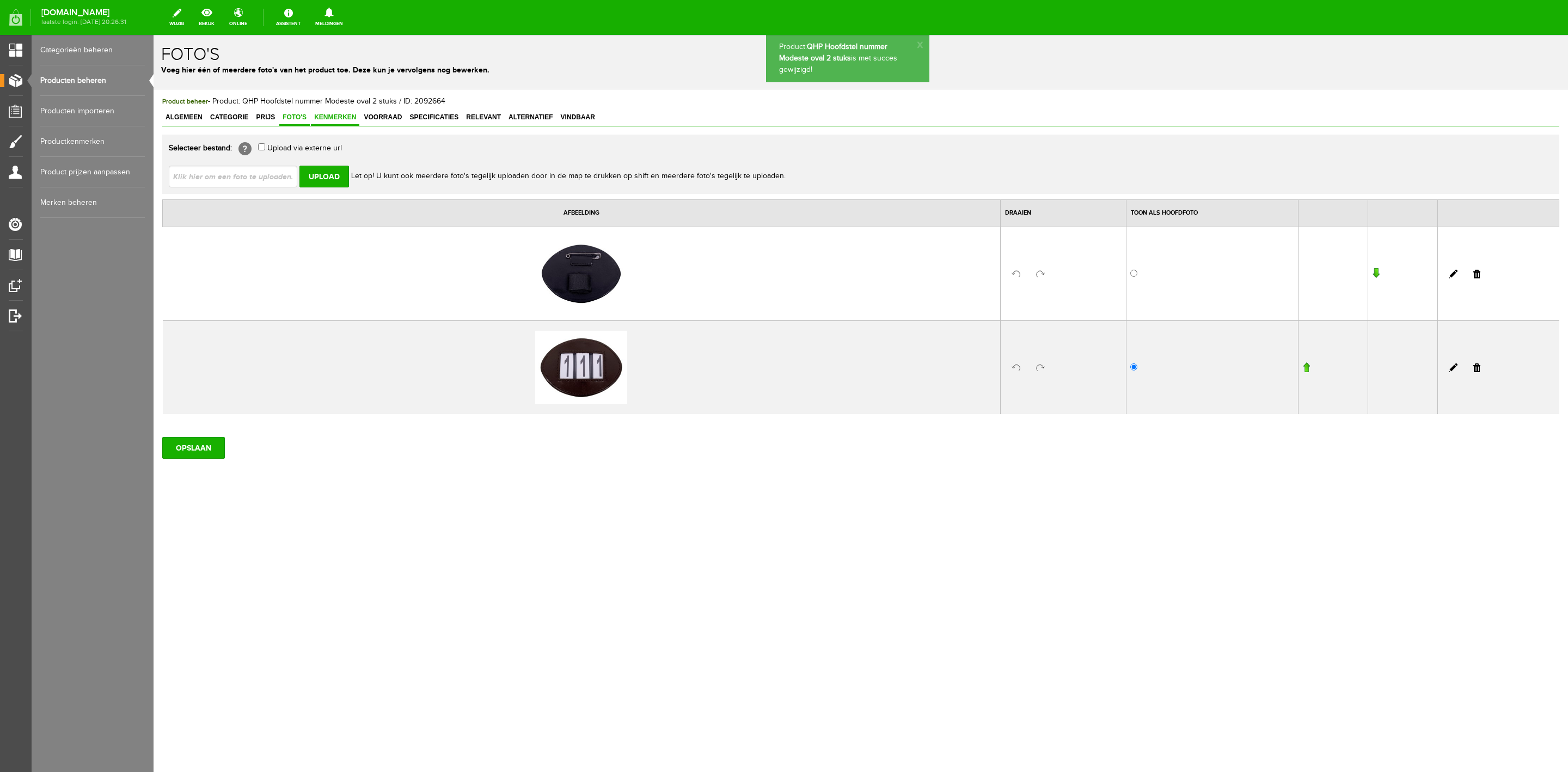
click at [334, 120] on span "Kenmerken" at bounding box center [335, 117] width 48 height 7
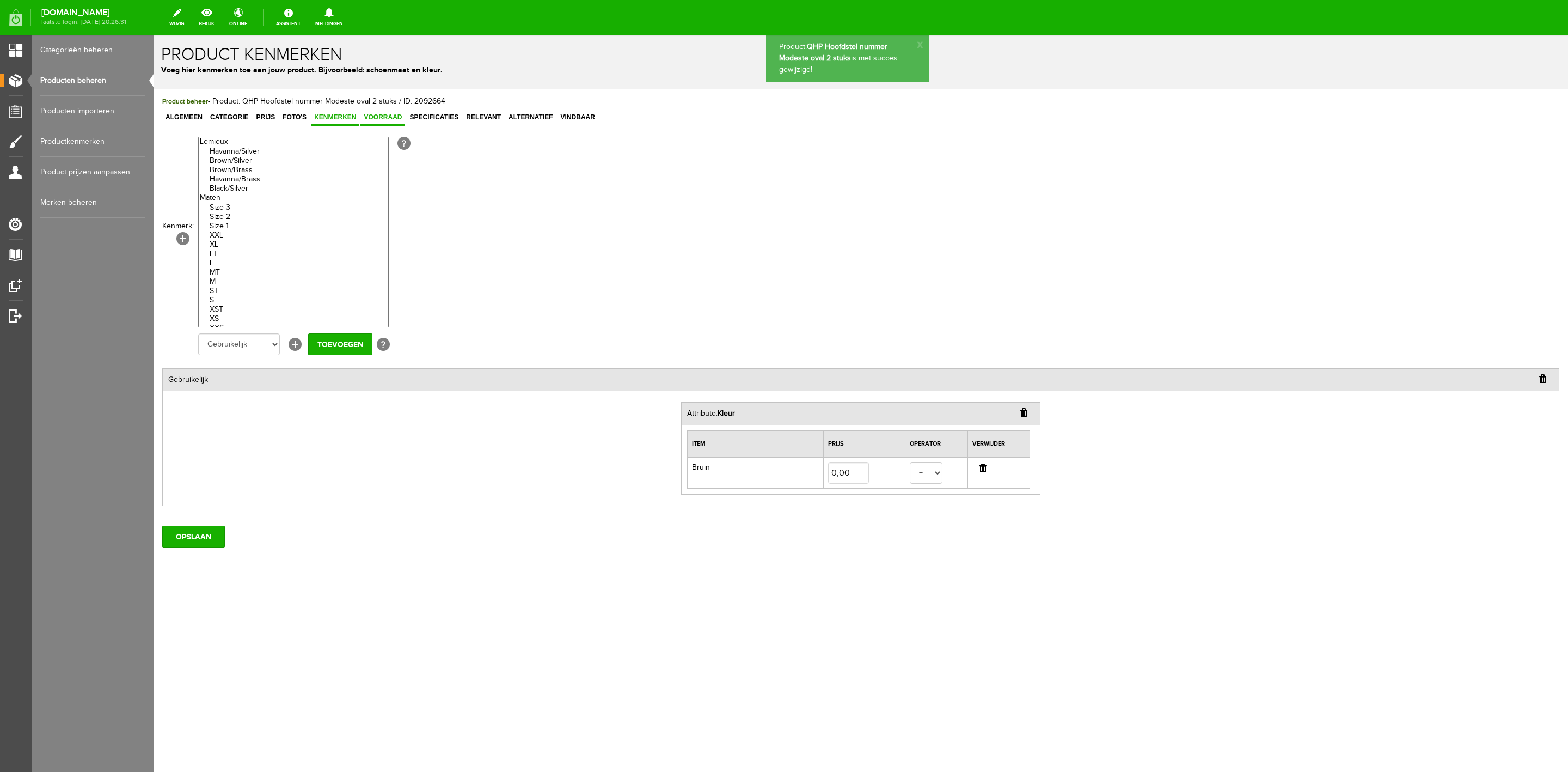
click at [381, 117] on span "Voorraad" at bounding box center [383, 117] width 44 height 7
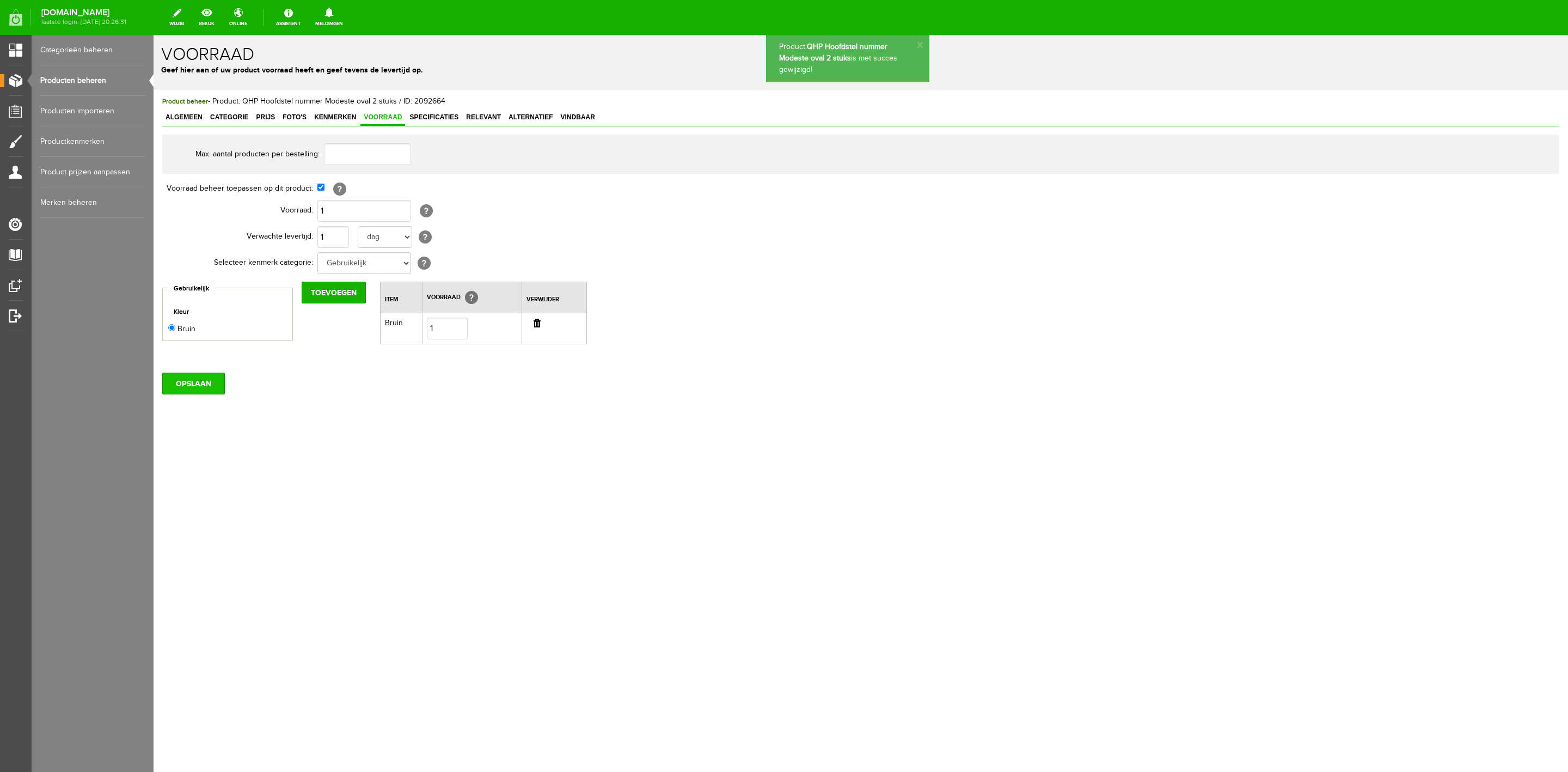
click at [208, 375] on input "OPSLAAN" at bounding box center [193, 384] width 62 height 22
click at [322, 191] on td "[?]" at bounding box center [501, 189] width 367 height 19
click at [320, 190] on input "checkbox" at bounding box center [321, 187] width 7 height 7
checkbox input "false"
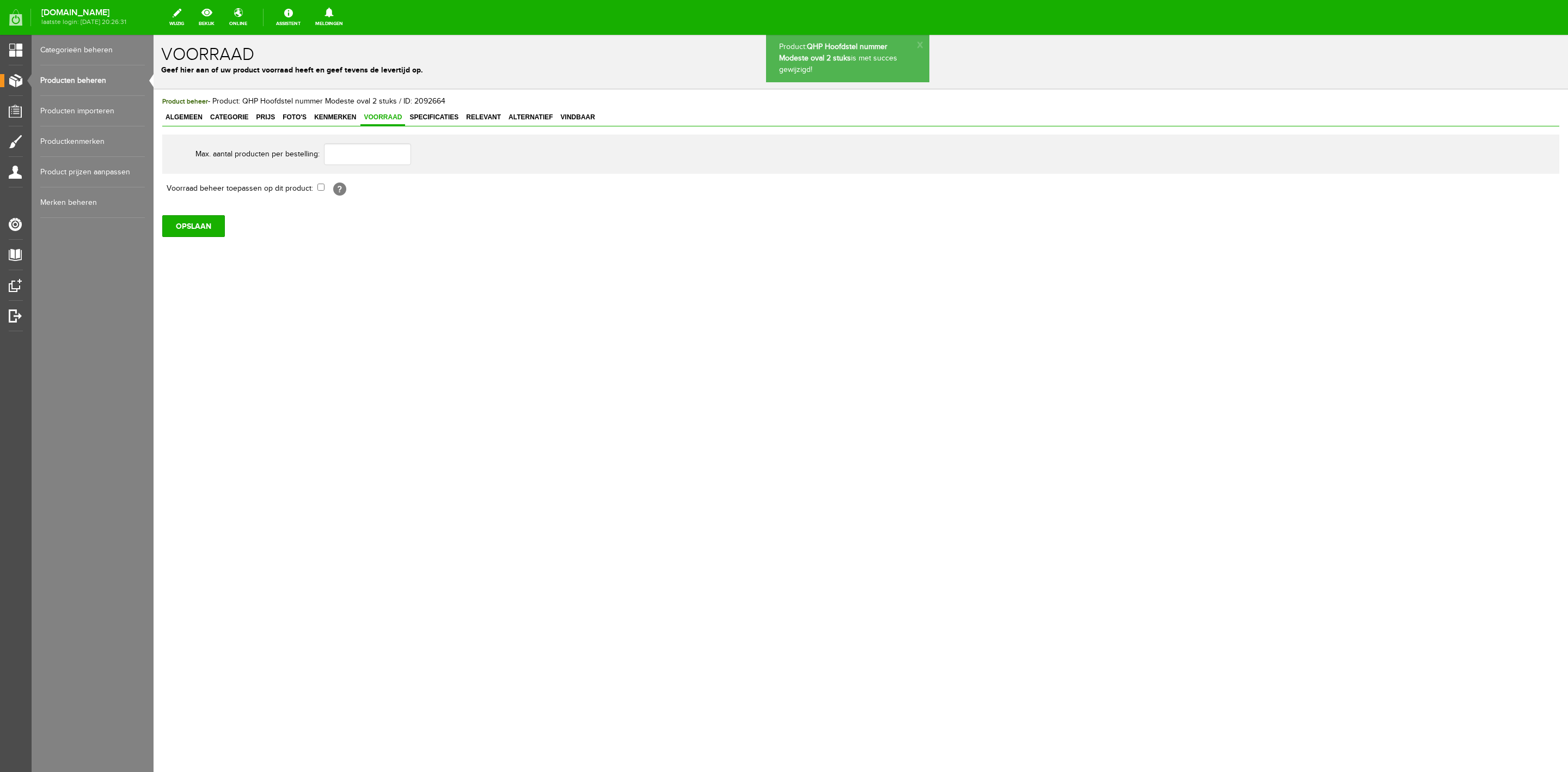
click at [191, 382] on body "Product: QHP Hoofdstel nummer [PERSON_NAME] oval 2 stuks is met succes gewijzig…" at bounding box center [861, 403] width 1415 height 737
click at [196, 228] on input "OPSLAAN" at bounding box center [193, 226] width 62 height 22
click at [106, 82] on link "Producten beheren" at bounding box center [93, 80] width 105 height 30
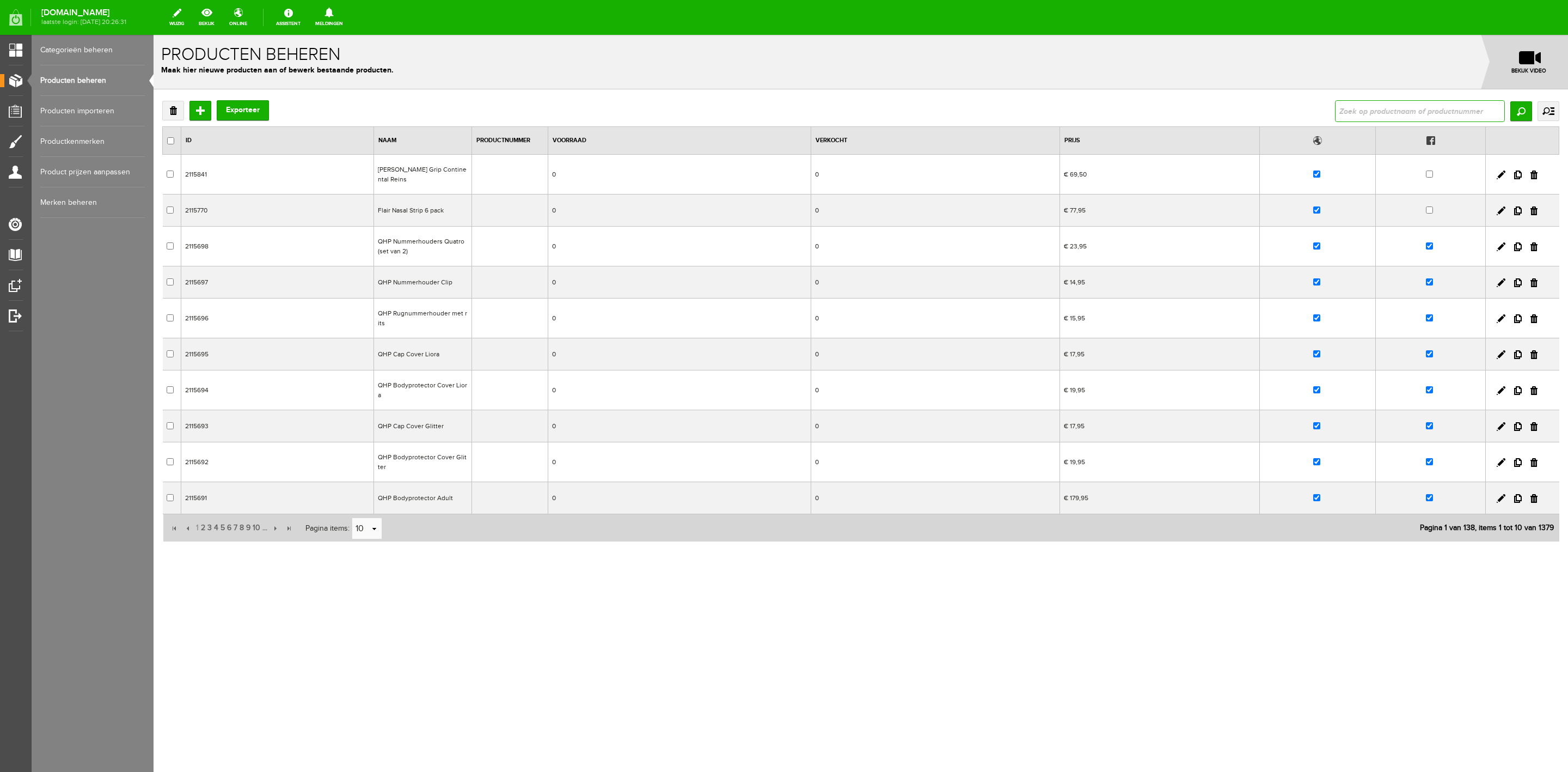
click at [1373, 113] on input "text" at bounding box center [1420, 111] width 170 height 22
type input "modes"
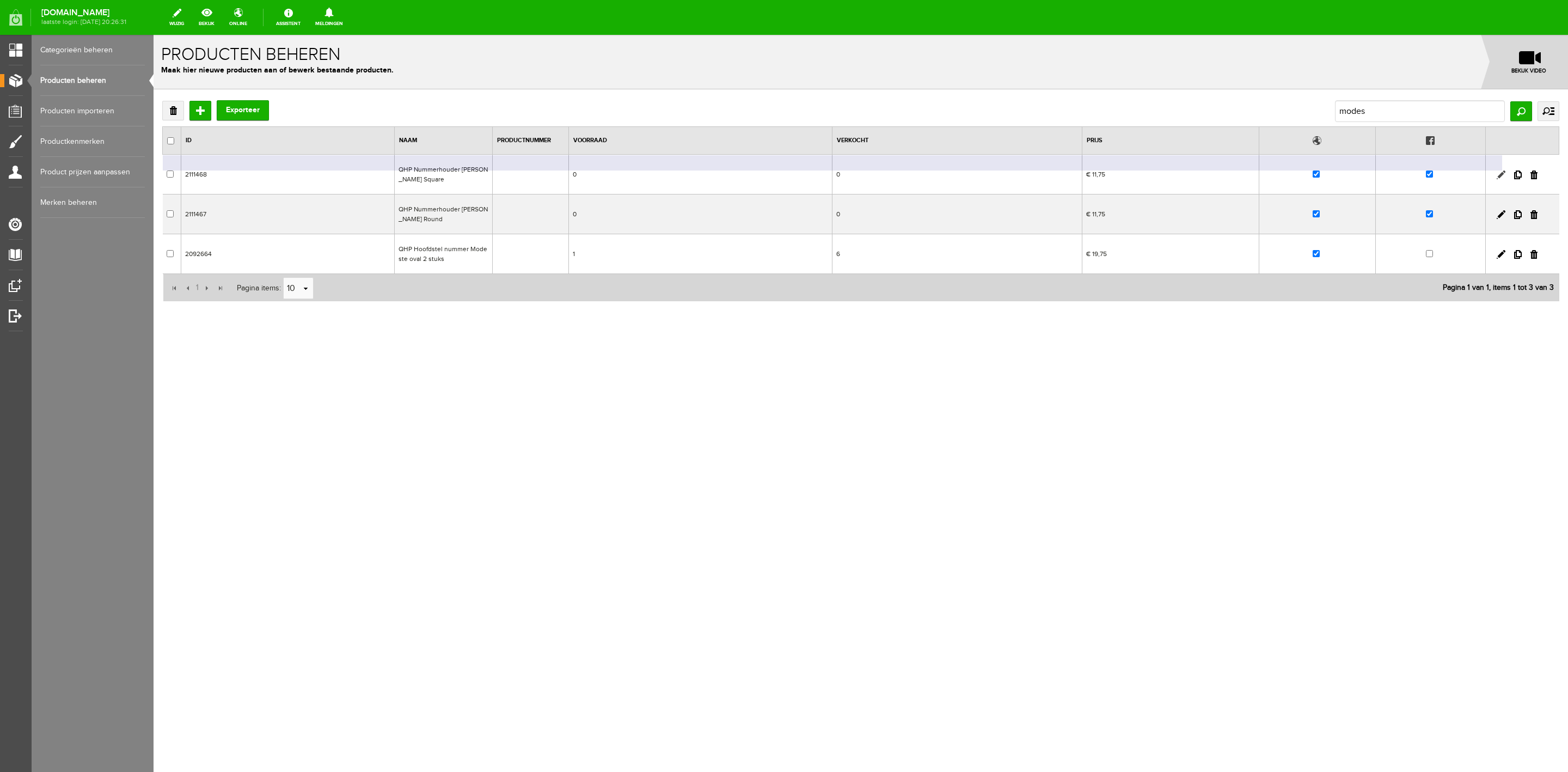
click at [1505, 173] on link at bounding box center [1501, 175] width 9 height 9
checkbox input "true"
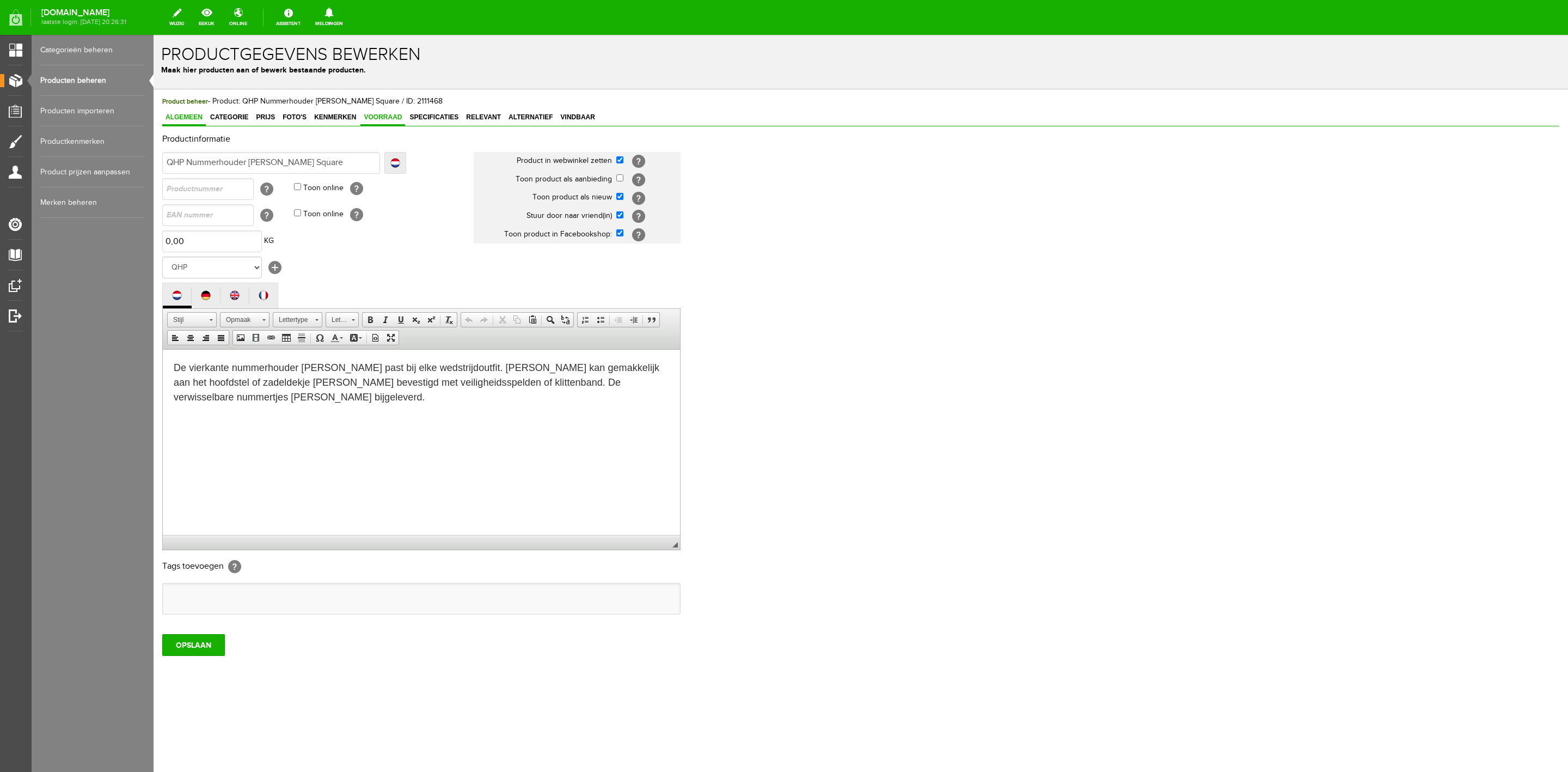
click at [396, 120] on span "Voorraad" at bounding box center [383, 117] width 44 height 7
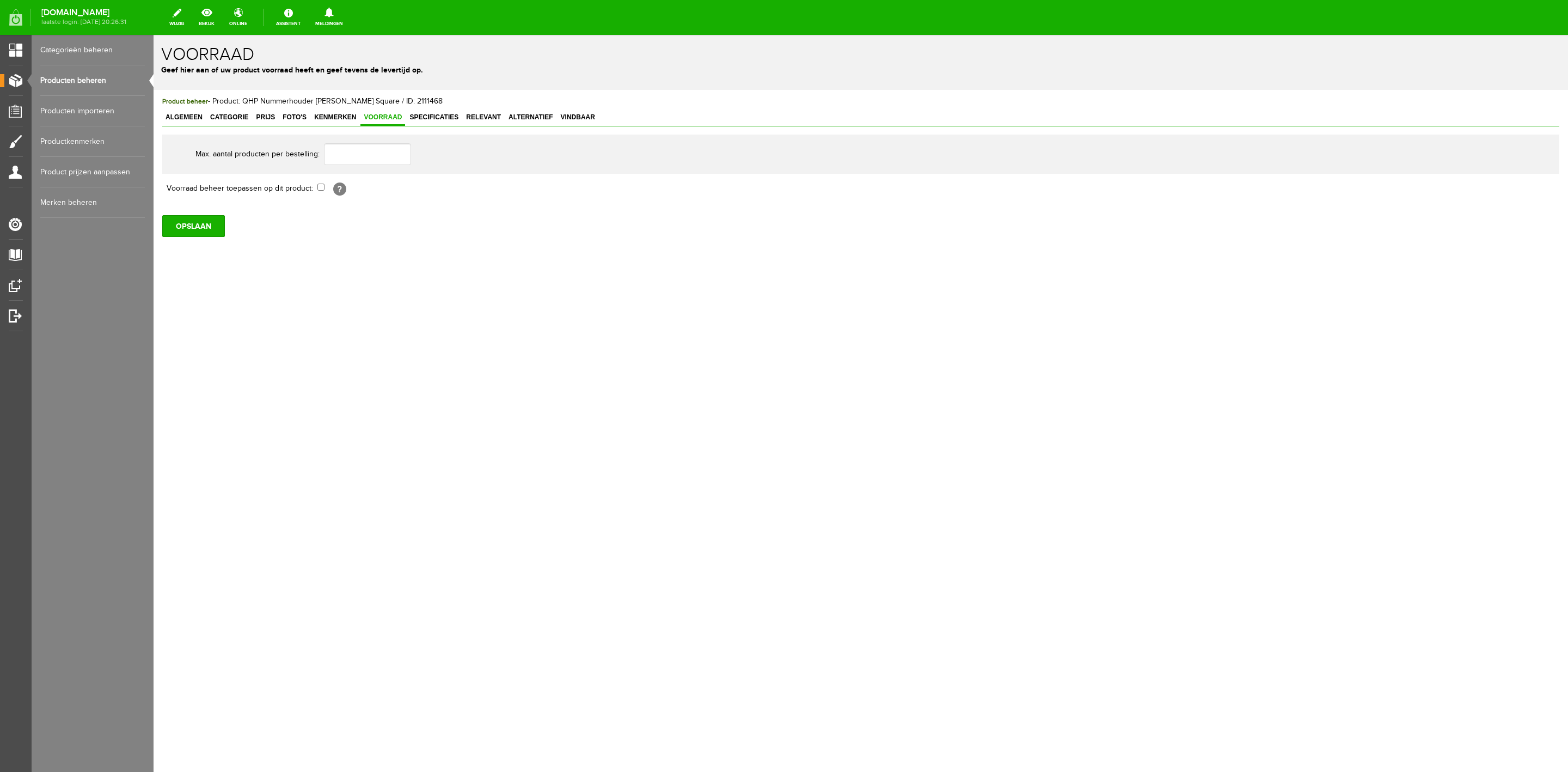
click at [60, 82] on link "Producten beheren" at bounding box center [93, 80] width 105 height 30
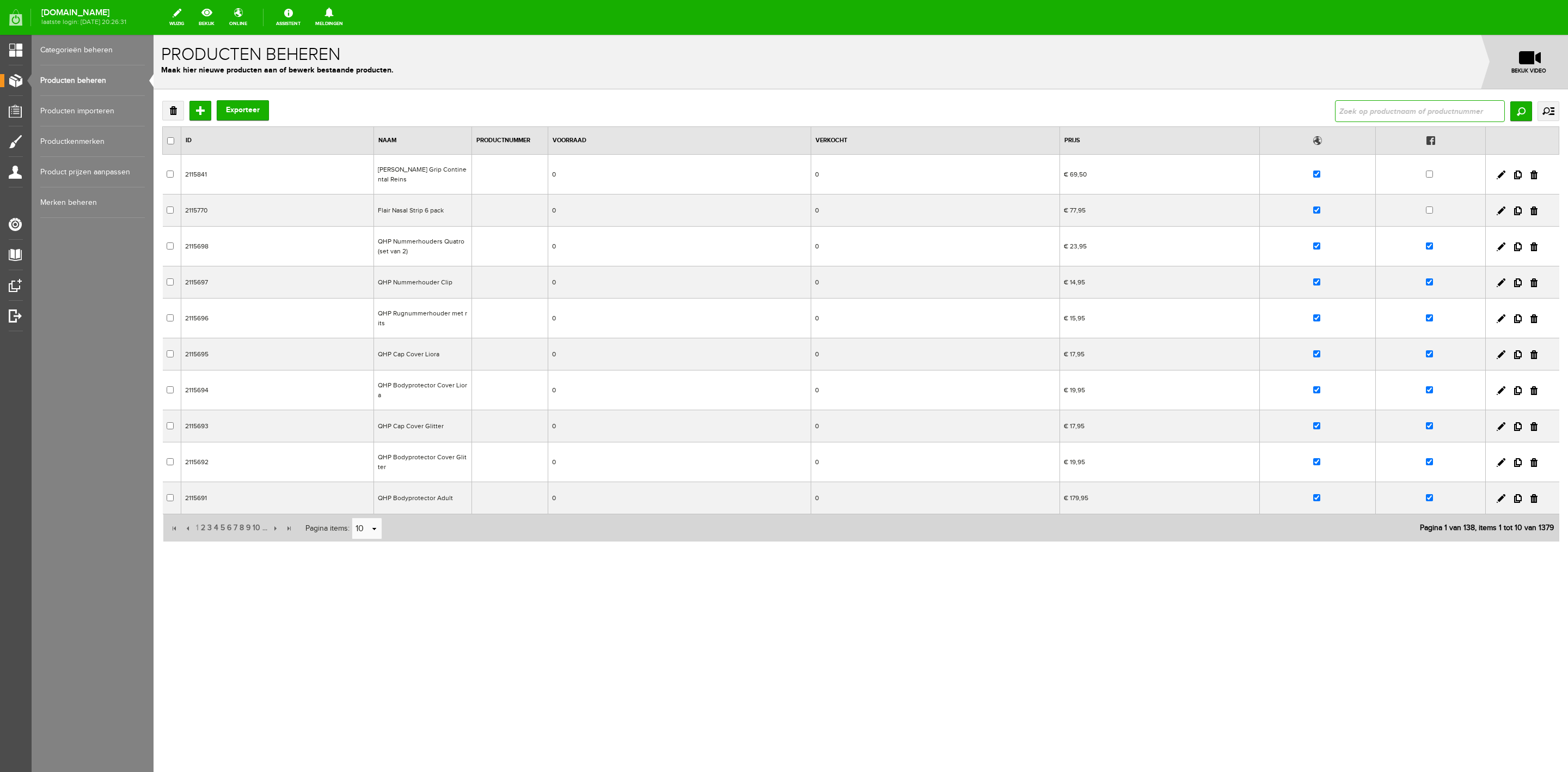
click at [1403, 114] on input "text" at bounding box center [1420, 111] width 170 height 22
type input "modes"
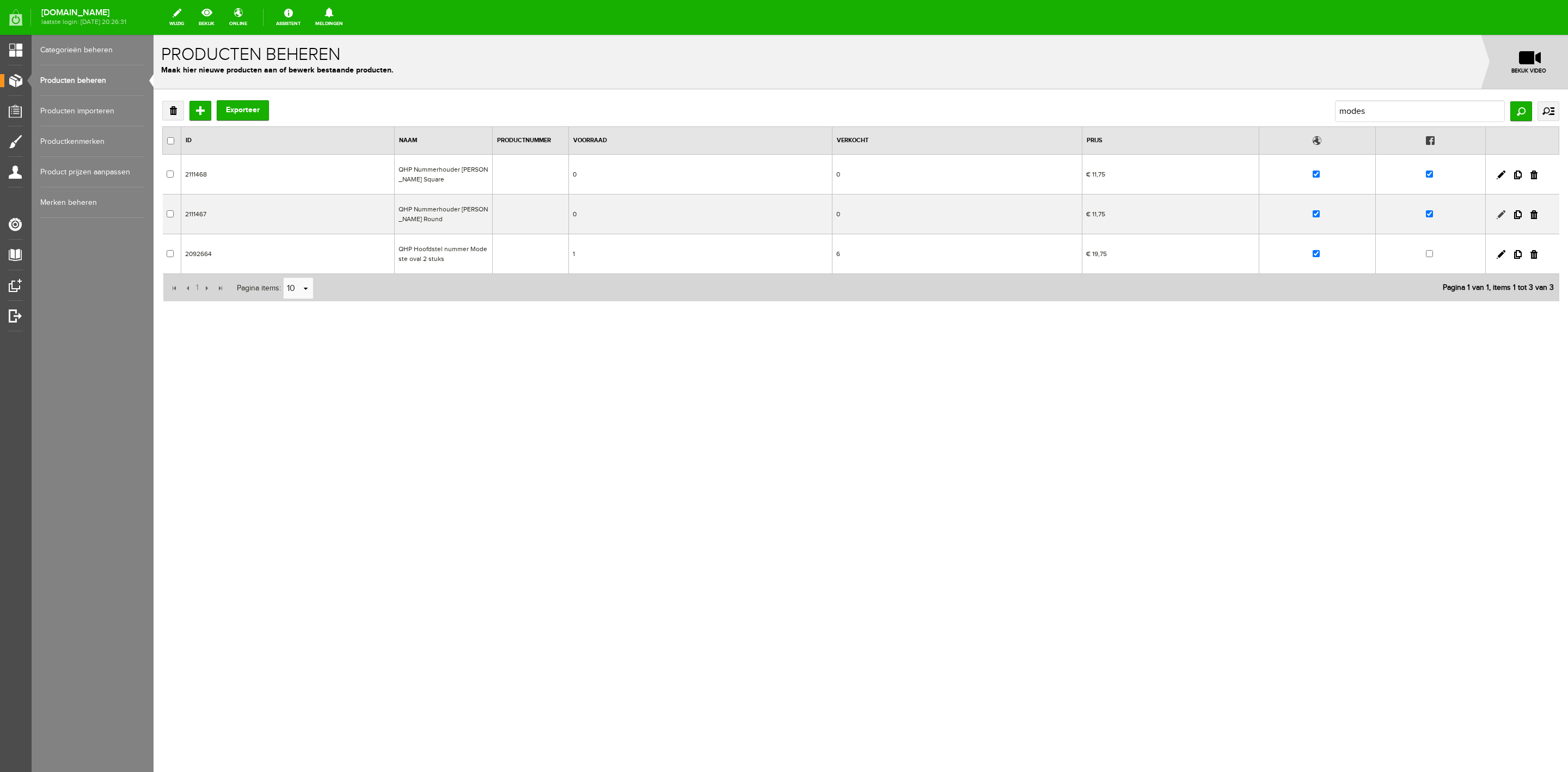
click at [1500, 216] on link at bounding box center [1501, 214] width 9 height 9
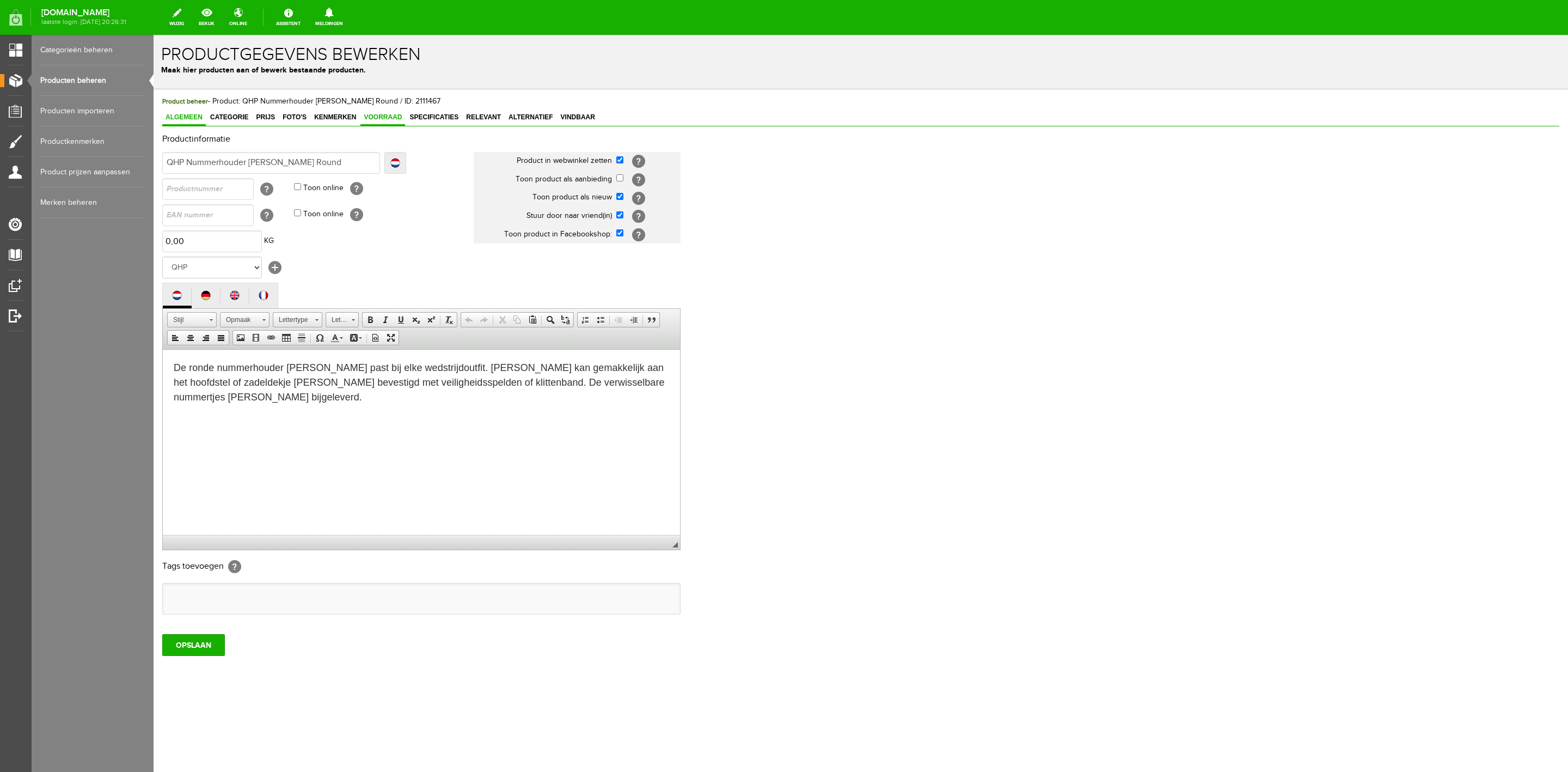
click at [400, 114] on span "Voorraad" at bounding box center [383, 117] width 44 height 7
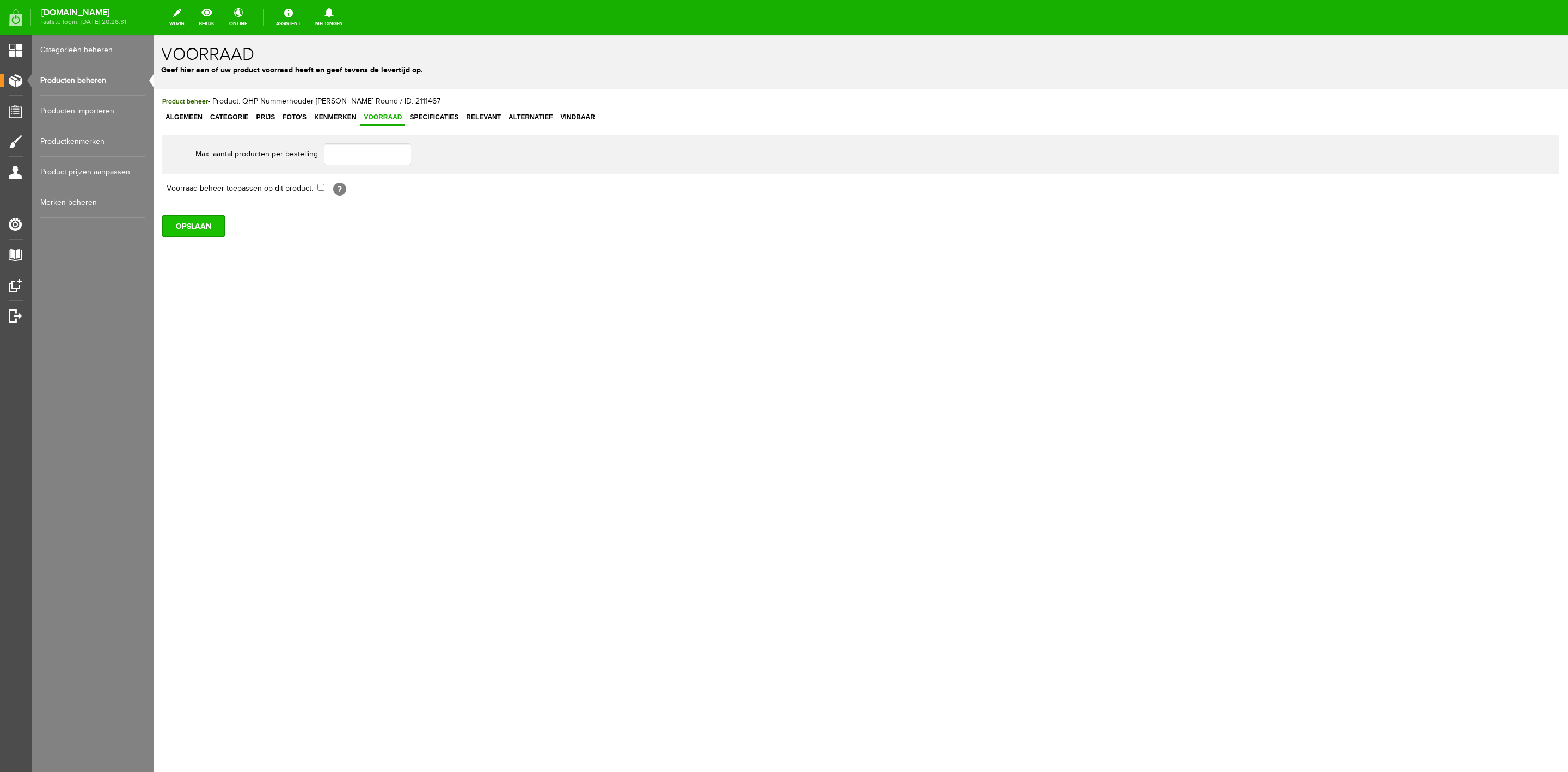
drag, startPoint x: 189, startPoint y: 222, endPoint x: 197, endPoint y: 229, distance: 10.6
click at [197, 229] on input "OPSLAAN" at bounding box center [193, 226] width 62 height 22
